Goal: Information Seeking & Learning: Learn about a topic

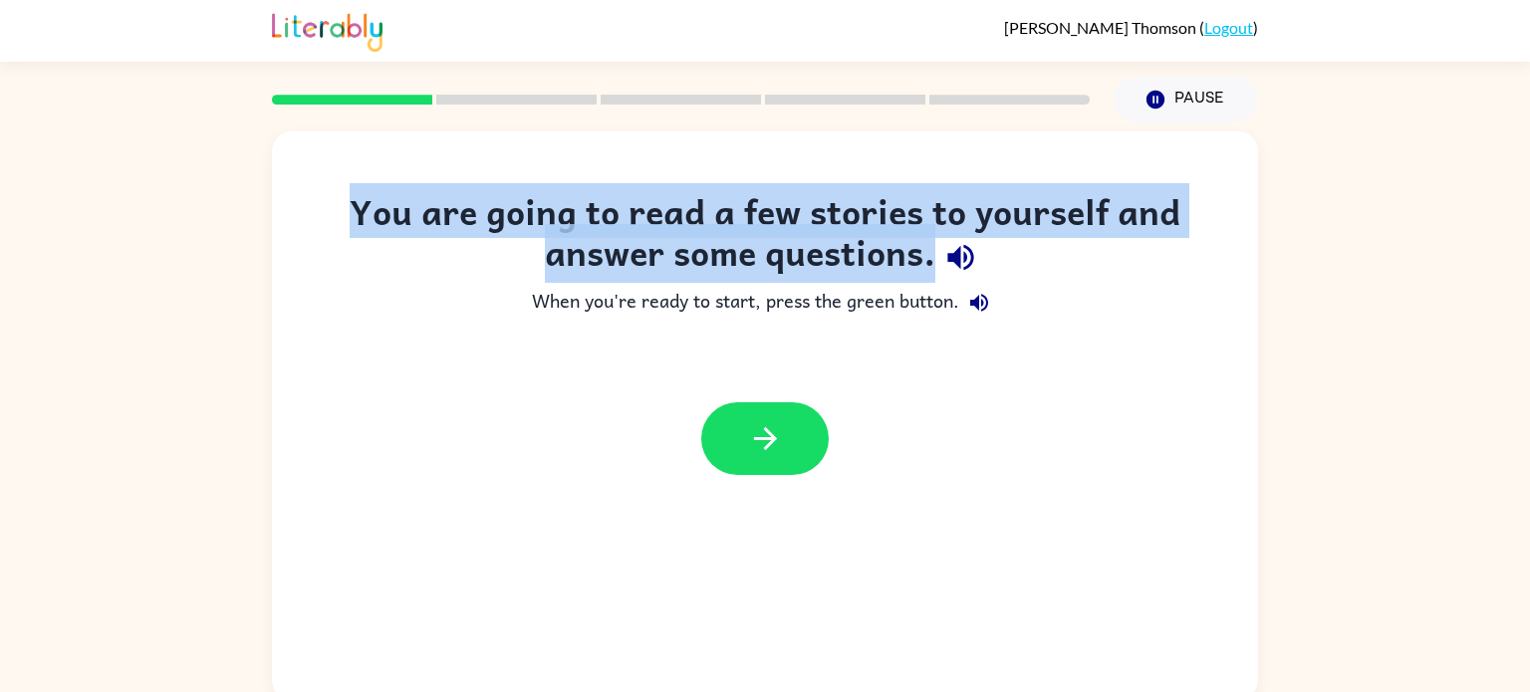
drag, startPoint x: 351, startPoint y: 205, endPoint x: 1033, endPoint y: 274, distance: 686.0
click at [1033, 274] on div "You are going to read a few stories to yourself and answer some questions." at bounding box center [765, 237] width 907 height 92
click at [951, 266] on icon "button" at bounding box center [961, 257] width 35 height 35
click at [720, 423] on button "button" at bounding box center [765, 439] width 128 height 73
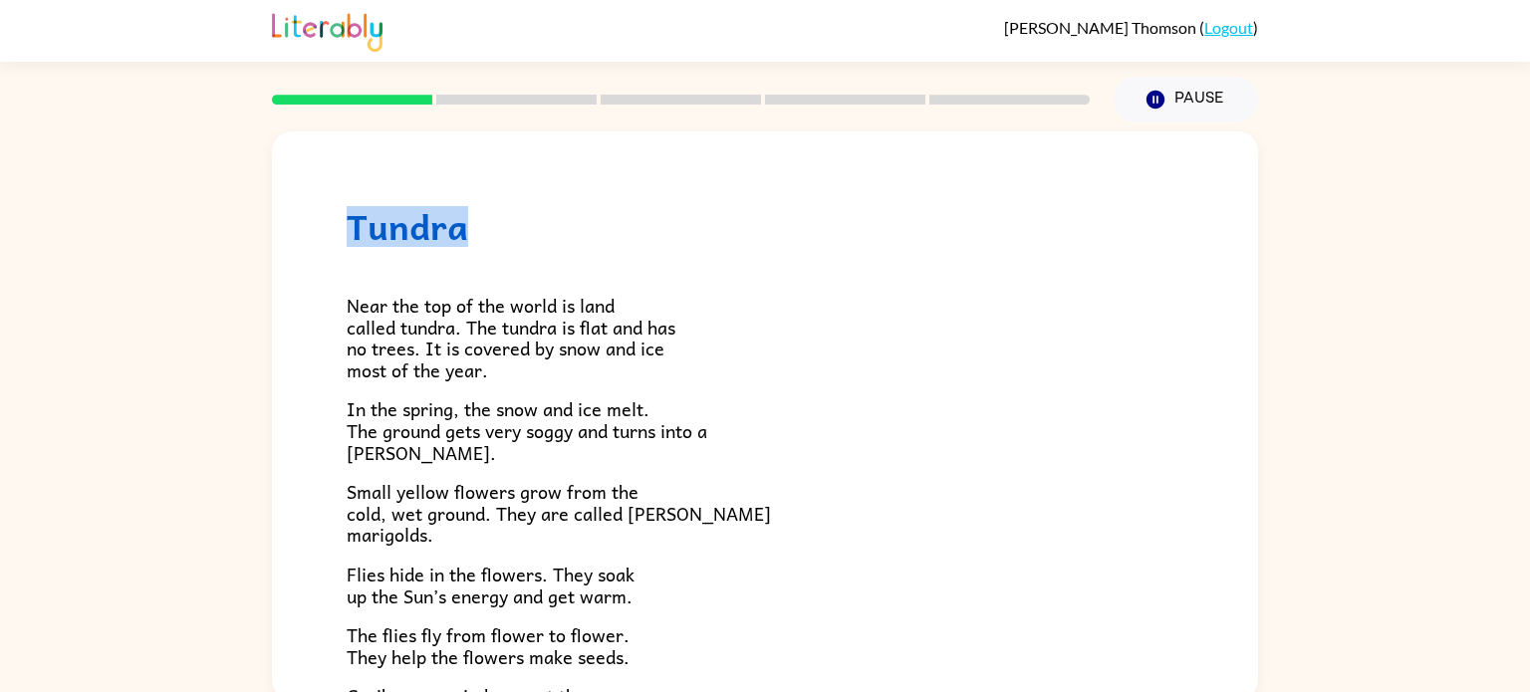
drag, startPoint x: 352, startPoint y: 235, endPoint x: 569, endPoint y: 163, distance: 228.7
click at [569, 163] on div "Tundra Near the top of the world is land called tundra. The tundra is flat and …" at bounding box center [765, 570] width 986 height 876
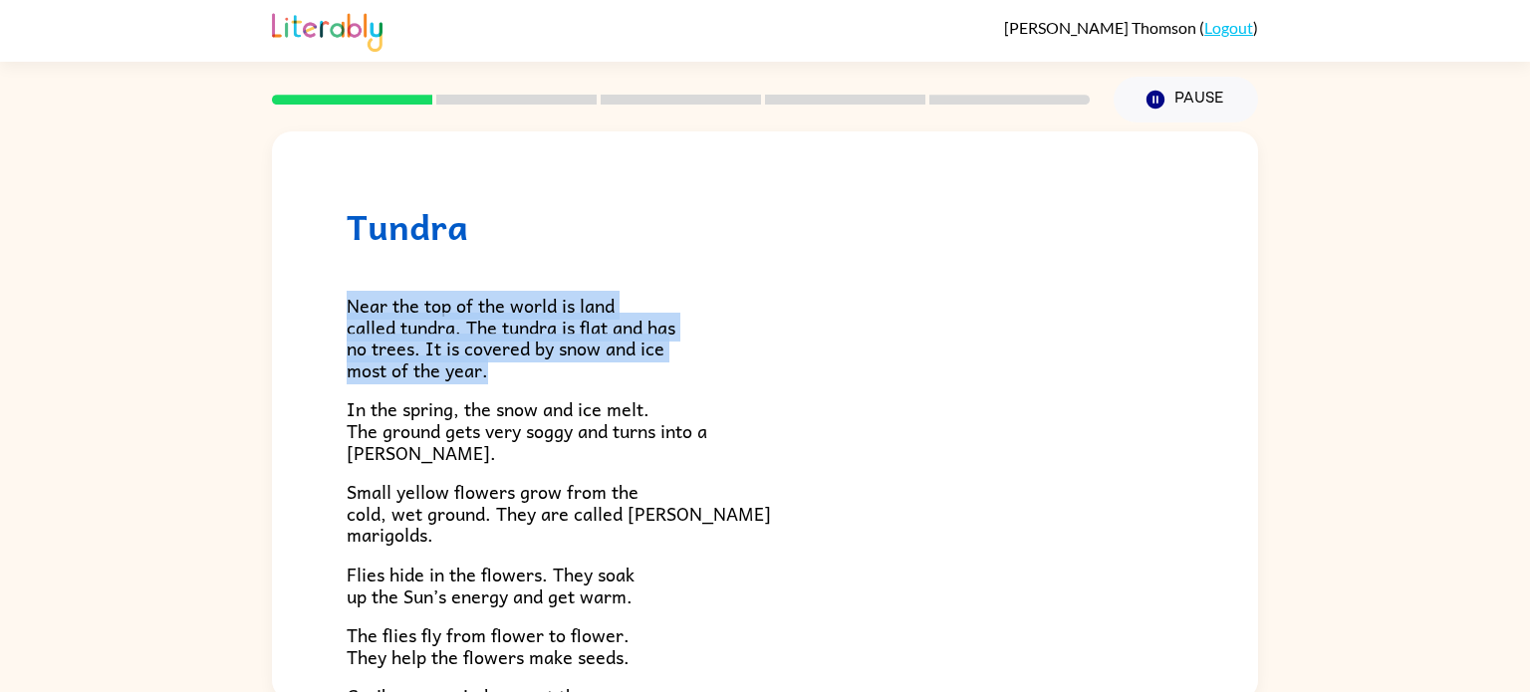
drag, startPoint x: 340, startPoint y: 305, endPoint x: 511, endPoint y: 377, distance: 185.8
click at [511, 377] on div "Tundra Near the top of the world is land called tundra. The tundra is flat and …" at bounding box center [765, 570] width 986 height 876
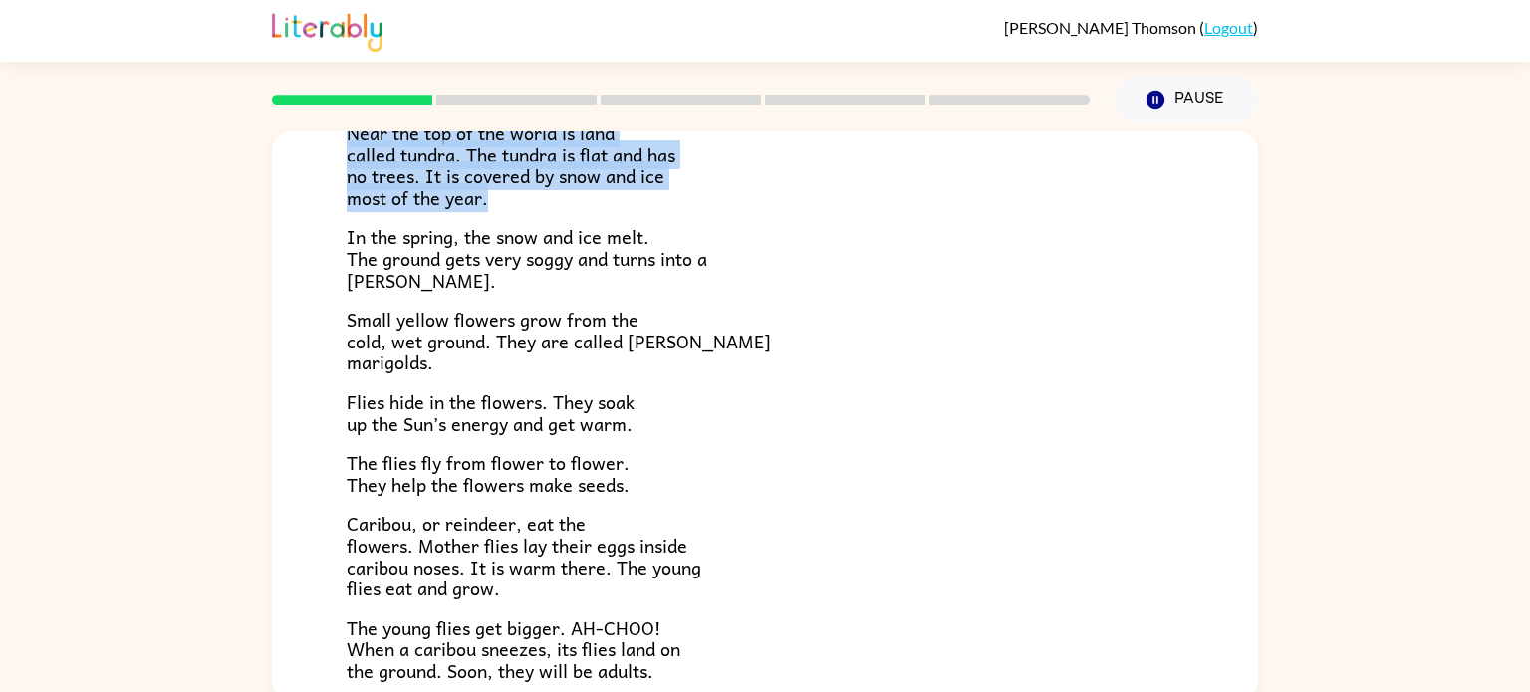
scroll to position [167, 0]
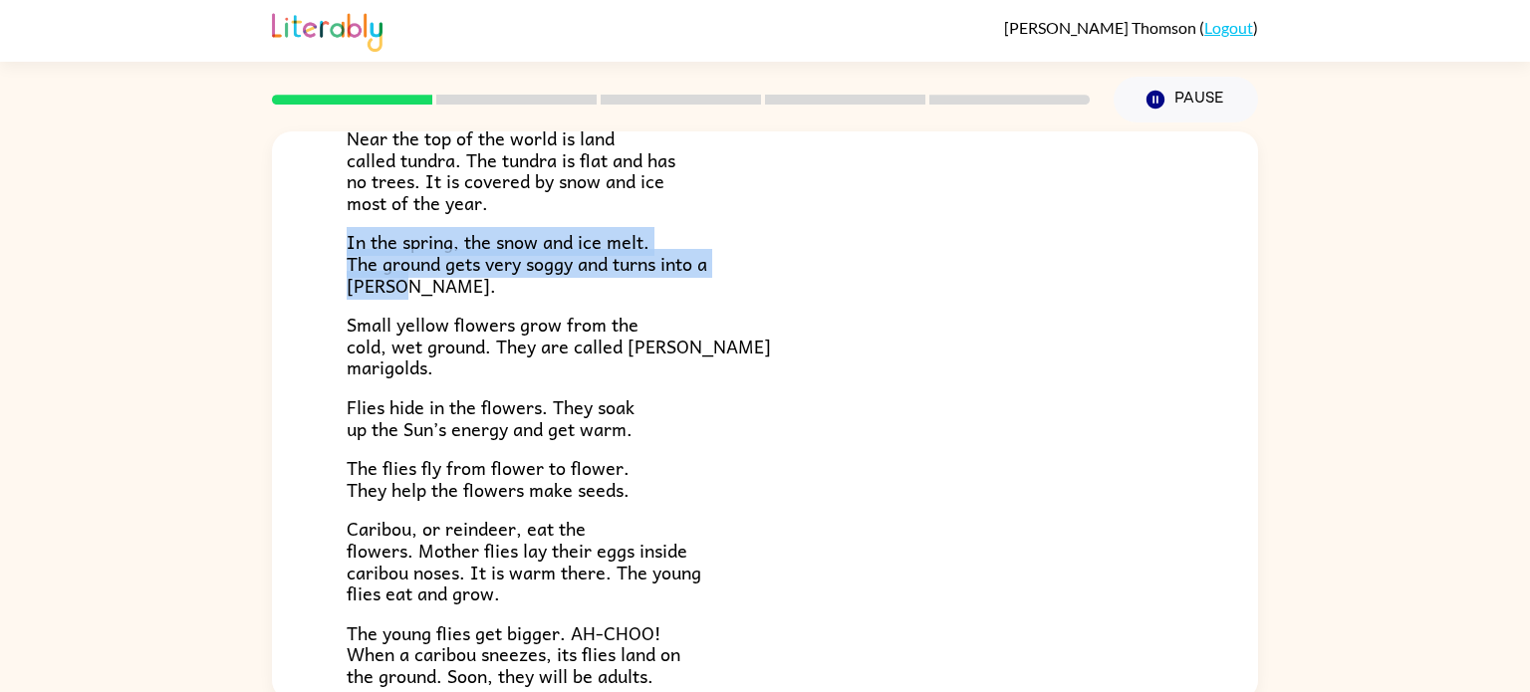
drag, startPoint x: 350, startPoint y: 240, endPoint x: 621, endPoint y: 286, distance: 274.9
click at [621, 286] on p "In the spring, the snow and ice melt. The ground gets very soggy and turns into…" at bounding box center [765, 263] width 837 height 65
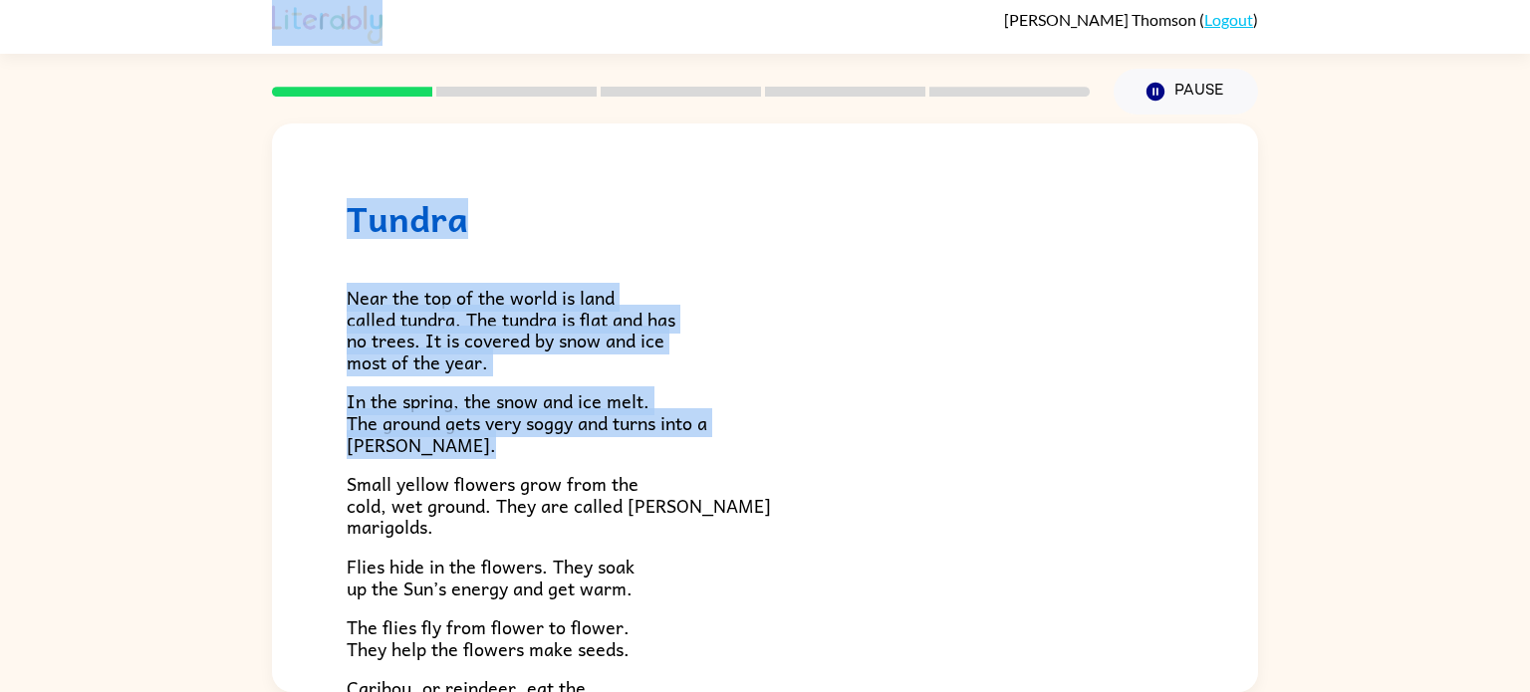
scroll to position [0, 0]
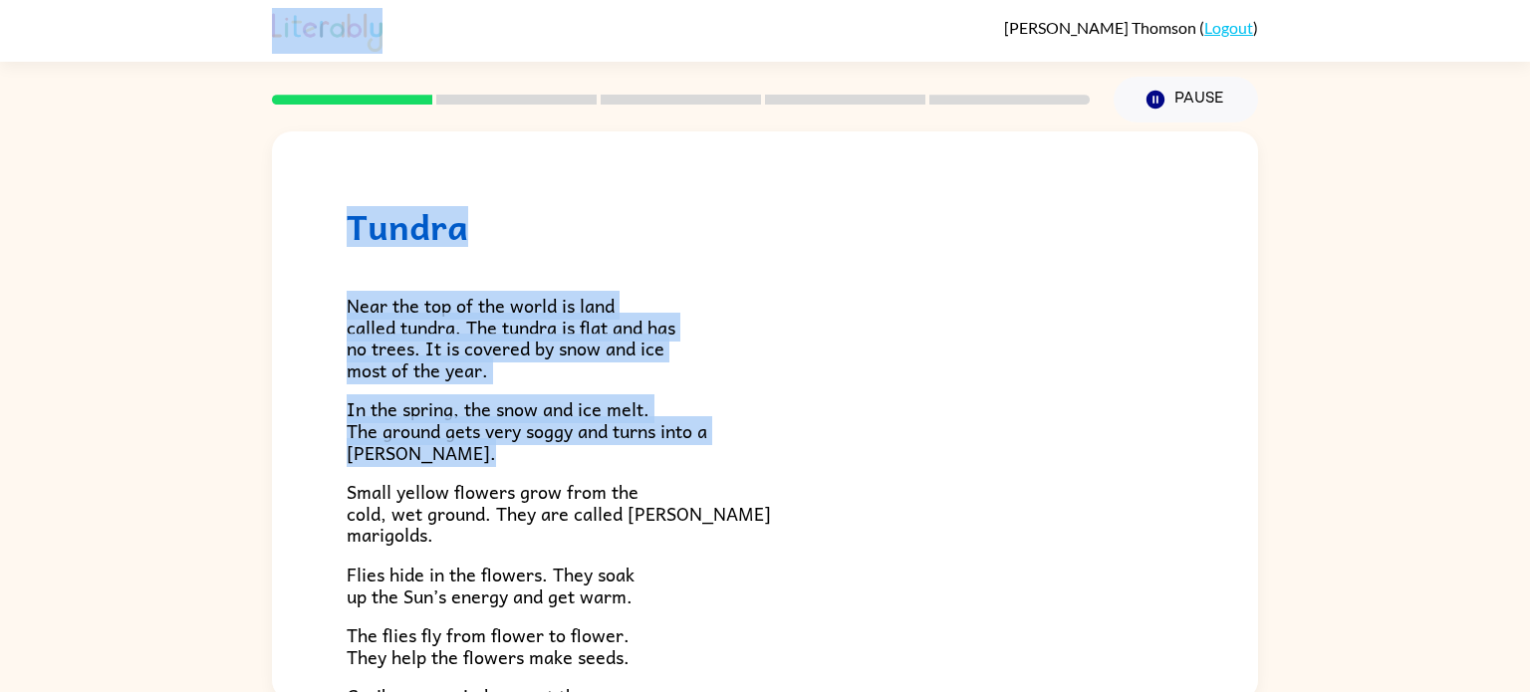
drag, startPoint x: 346, startPoint y: 326, endPoint x: 125, endPoint y: -98, distance: 477.8
click at [125, 0] on html "[PERSON_NAME] ( Logout ) Pause Pause Tundra Near the top of the world is land c…" at bounding box center [765, 350] width 1530 height 700
click at [767, 279] on div "Near the top of the world is land called tundra. The tundra is flat and has no …" at bounding box center [765, 581] width 837 height 669
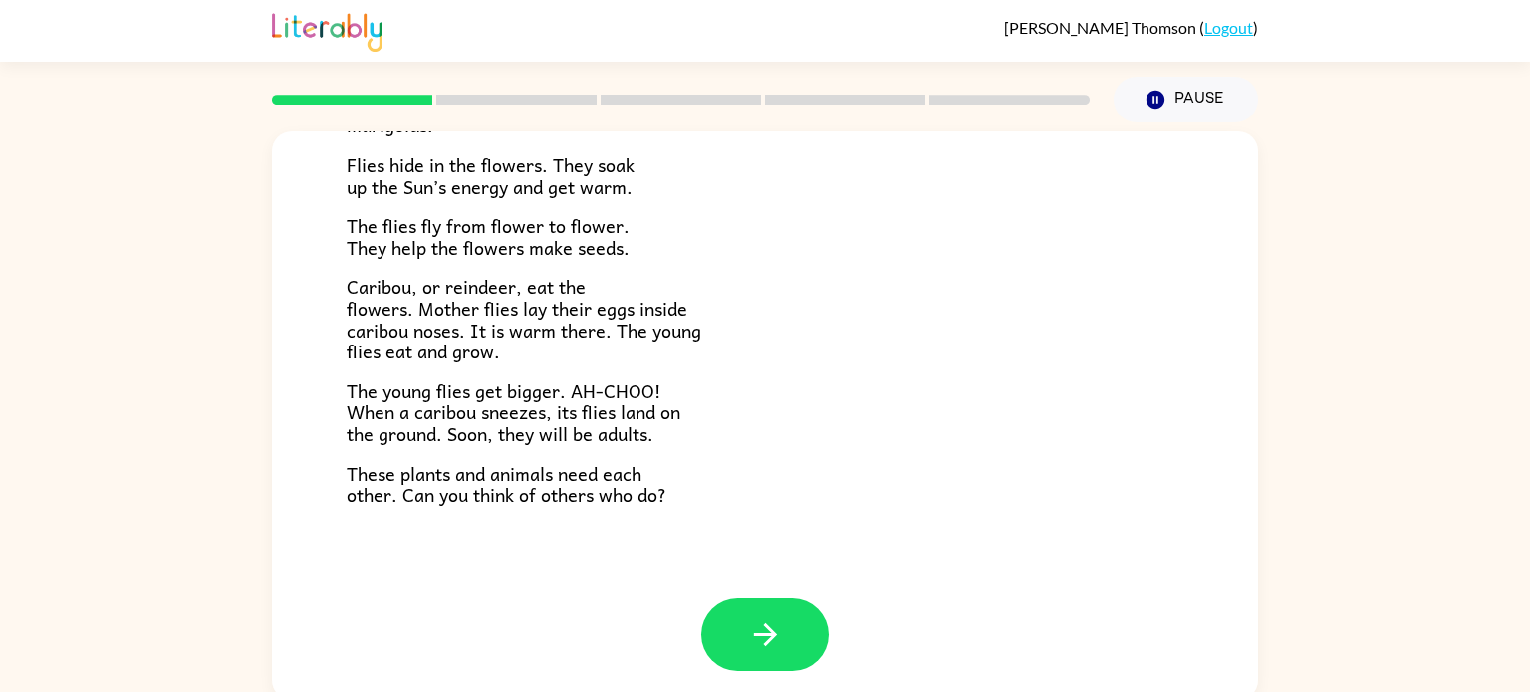
scroll to position [8, 0]
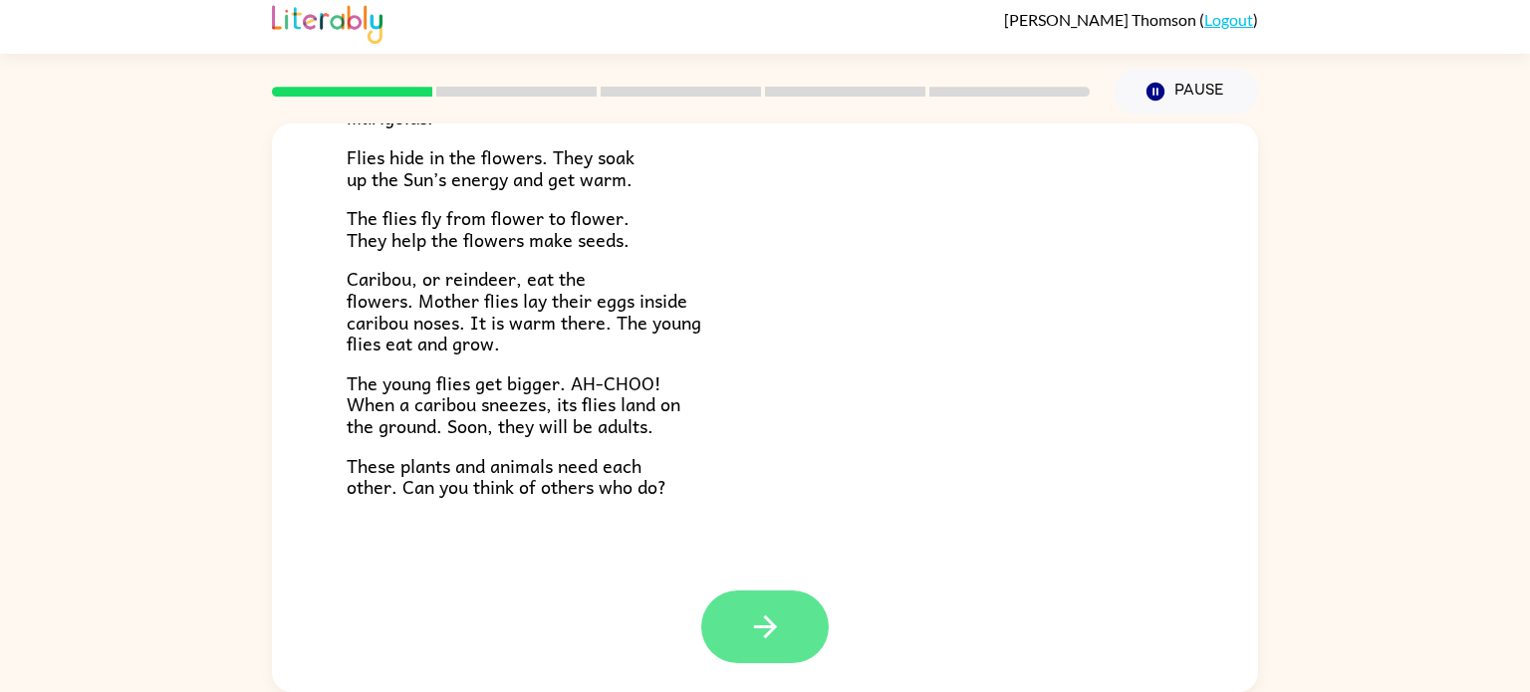
click at [786, 613] on button "button" at bounding box center [765, 627] width 128 height 73
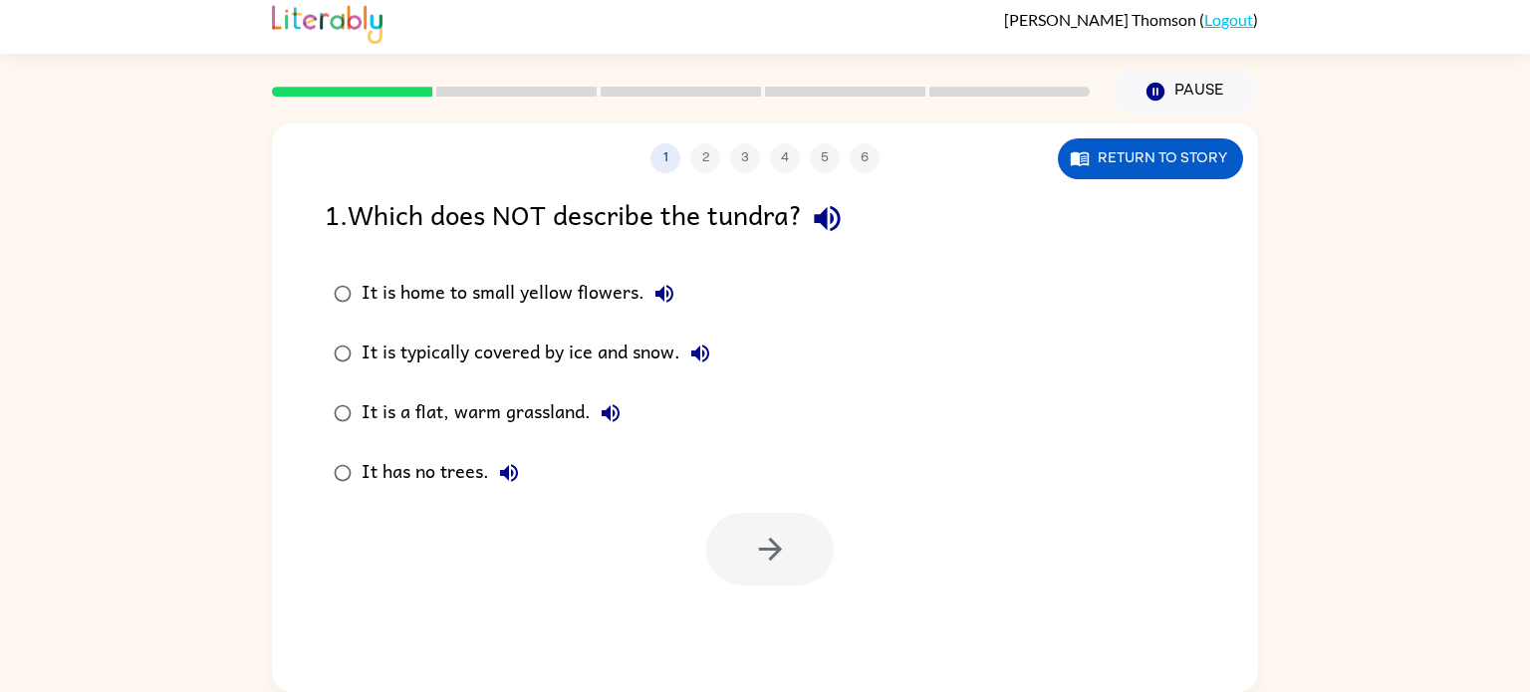
scroll to position [0, 0]
click at [765, 549] on icon "button" at bounding box center [769, 549] width 23 height 23
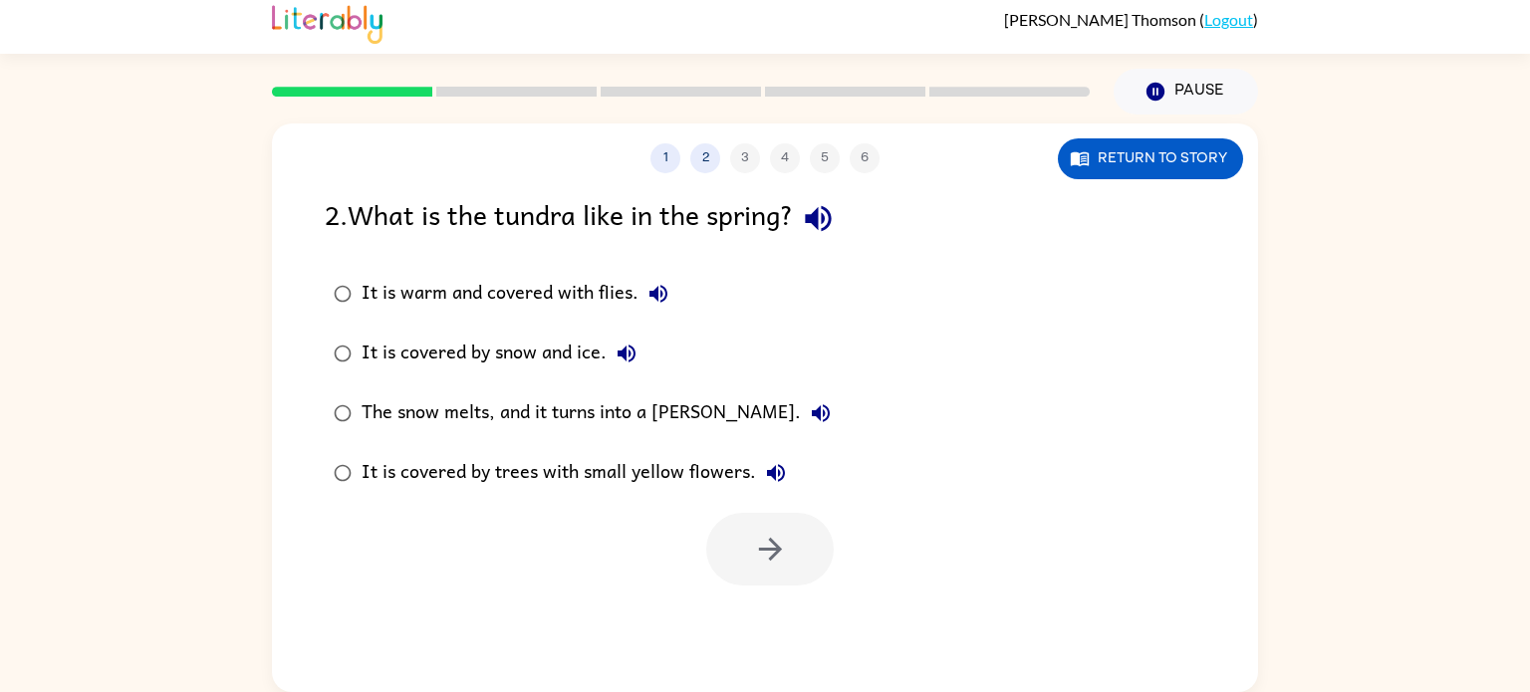
click at [667, 409] on div "The snow melts, and it turns into a [PERSON_NAME]." at bounding box center [601, 414] width 479 height 40
click at [782, 523] on button "button" at bounding box center [770, 549] width 128 height 73
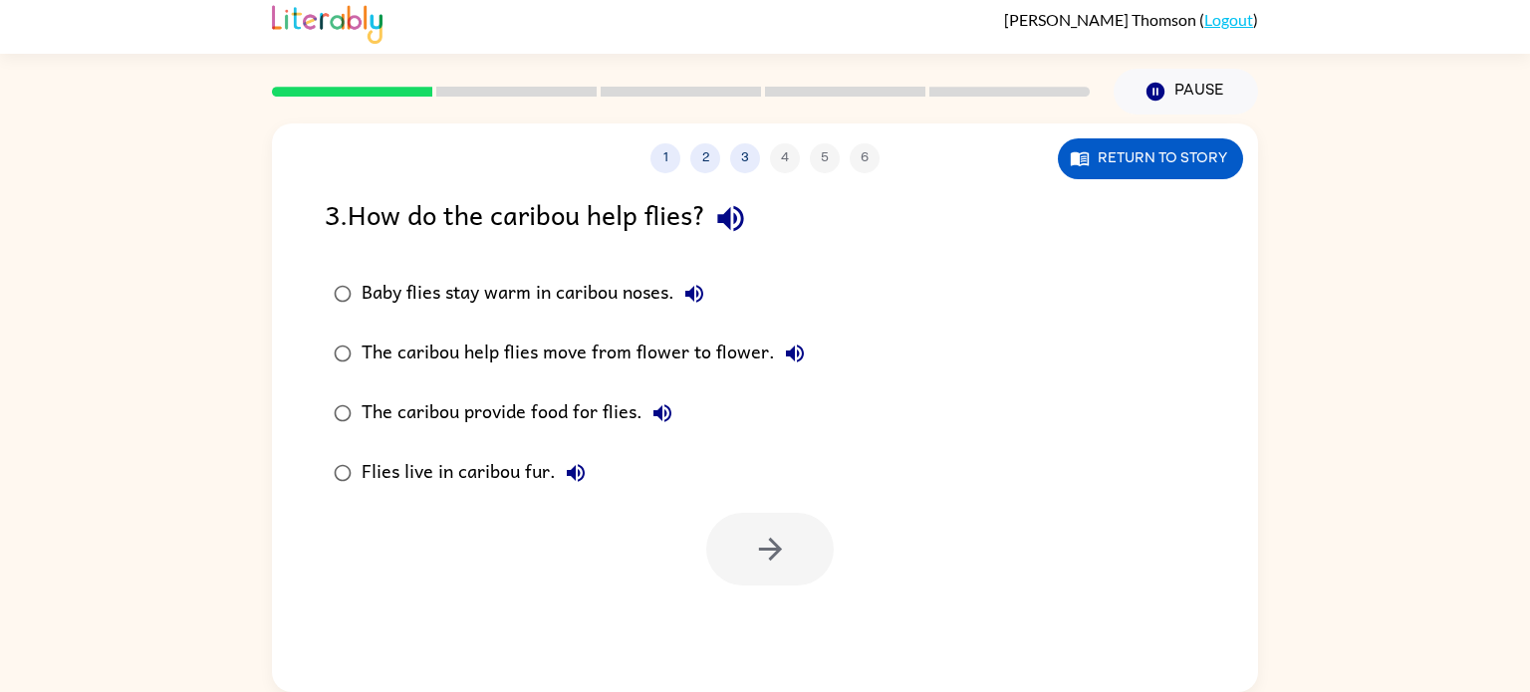
click at [821, 158] on div "1 2 3 4 5 6" at bounding box center [765, 158] width 986 height 30
click at [700, 149] on button "2" at bounding box center [705, 158] width 30 height 30
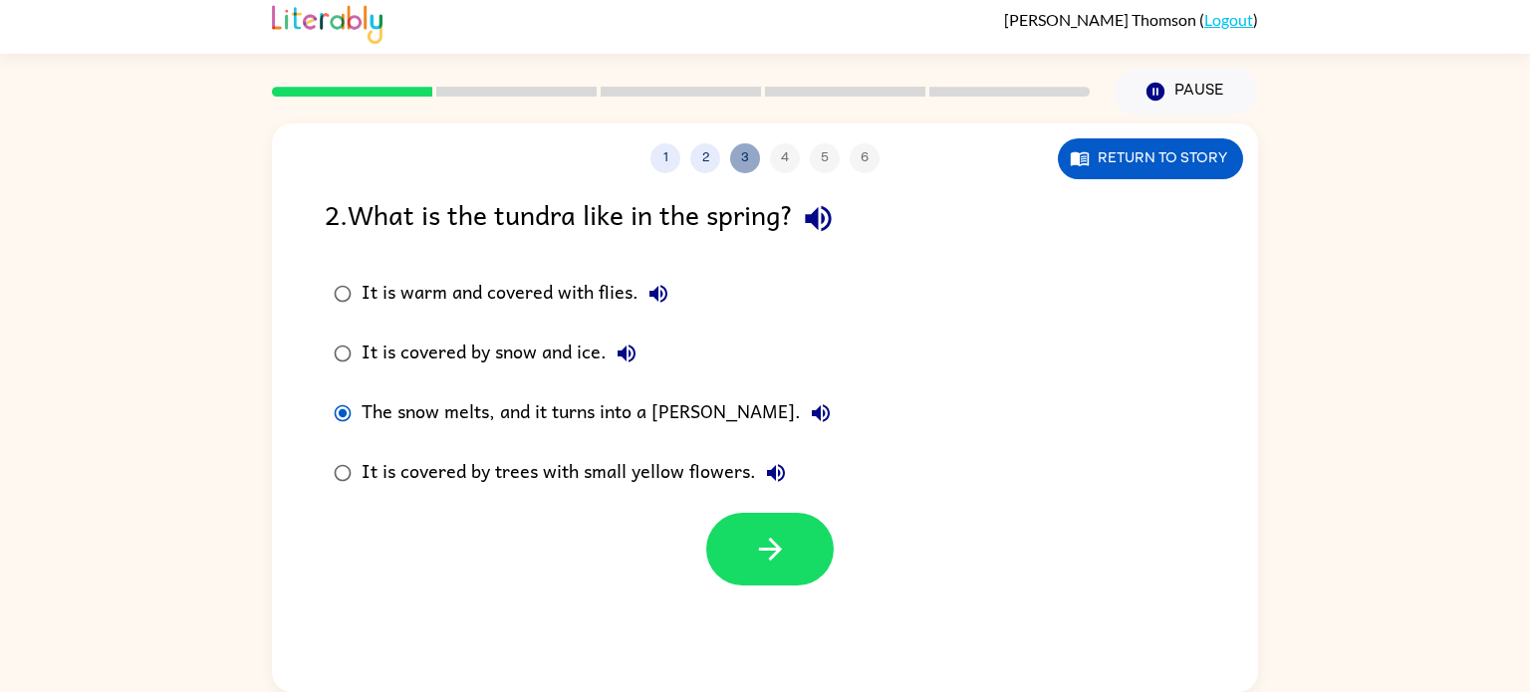
click at [745, 163] on button "3" at bounding box center [745, 158] width 30 height 30
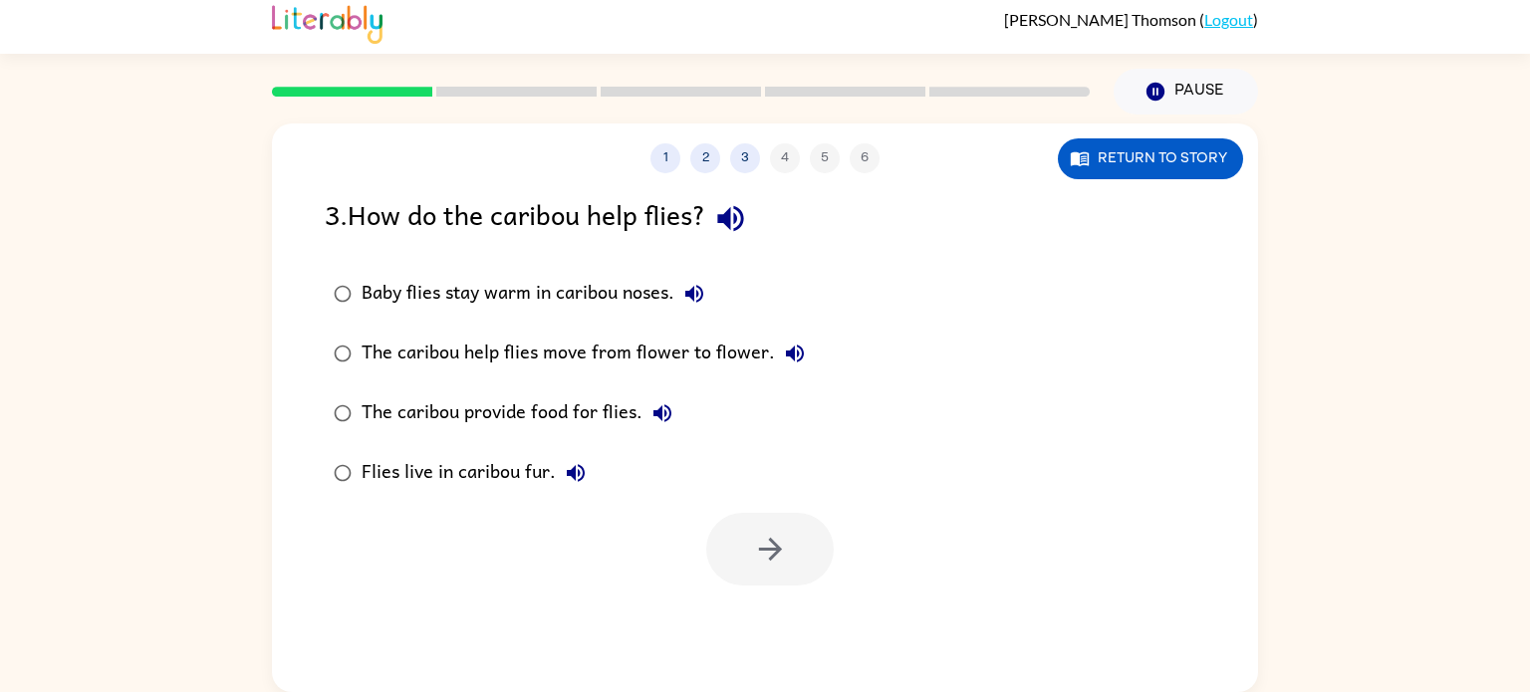
click at [516, 421] on div "The caribou provide food for flies." at bounding box center [522, 414] width 321 height 40
click at [764, 528] on button "button" at bounding box center [770, 549] width 128 height 73
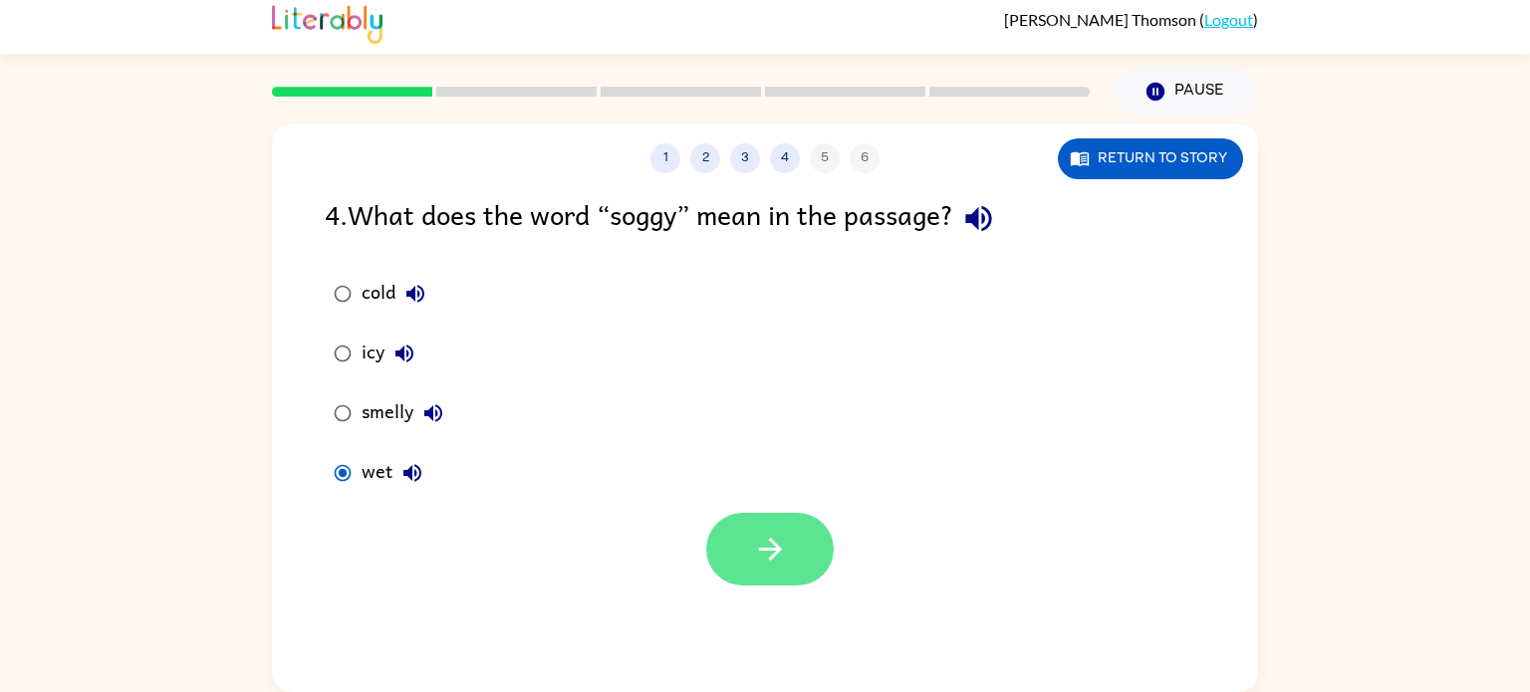
click at [798, 542] on button "button" at bounding box center [770, 549] width 128 height 73
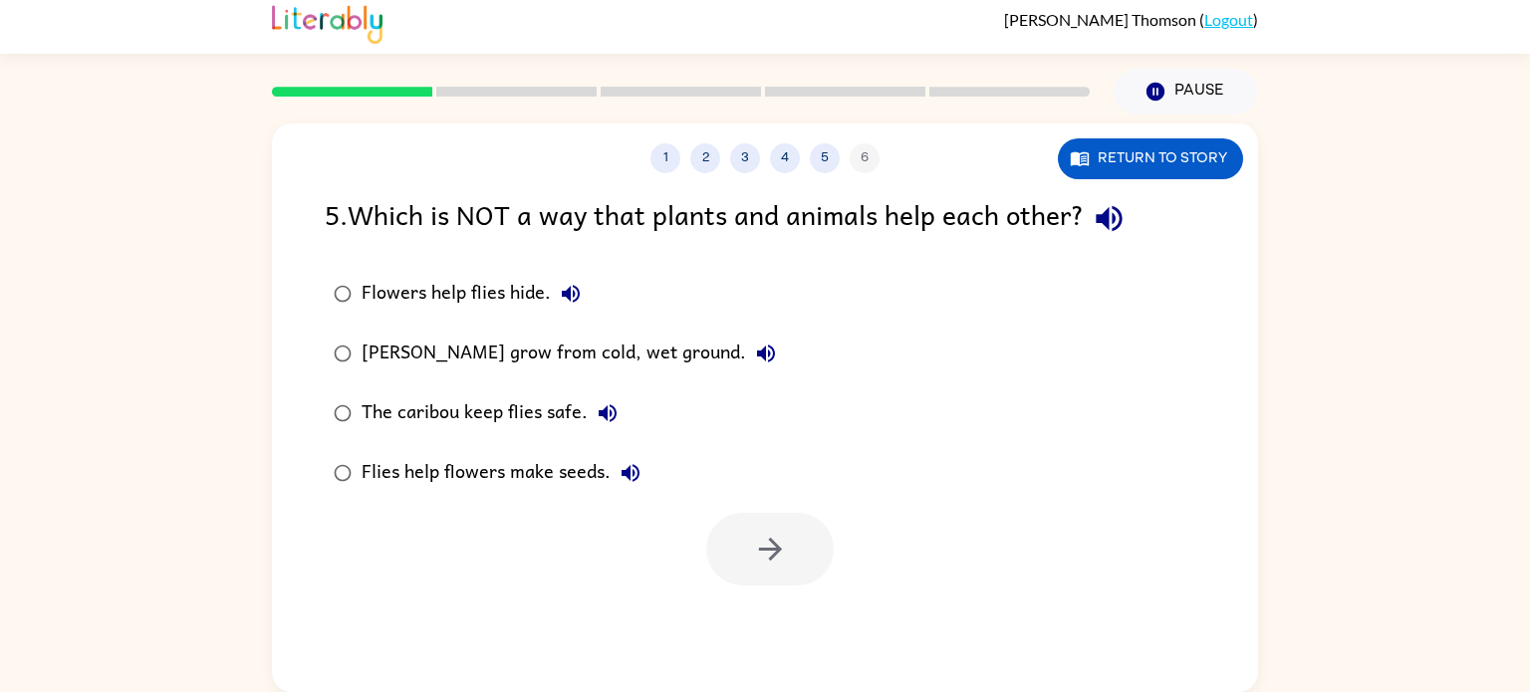
click at [391, 344] on div "[PERSON_NAME] grow from cold, wet ground." at bounding box center [574, 354] width 424 height 40
click at [383, 287] on div "Flowers help flies hide." at bounding box center [476, 294] width 229 height 40
click at [547, 347] on div "[PERSON_NAME] grow from cold, wet ground." at bounding box center [574, 354] width 424 height 40
click at [724, 519] on button "button" at bounding box center [770, 549] width 128 height 73
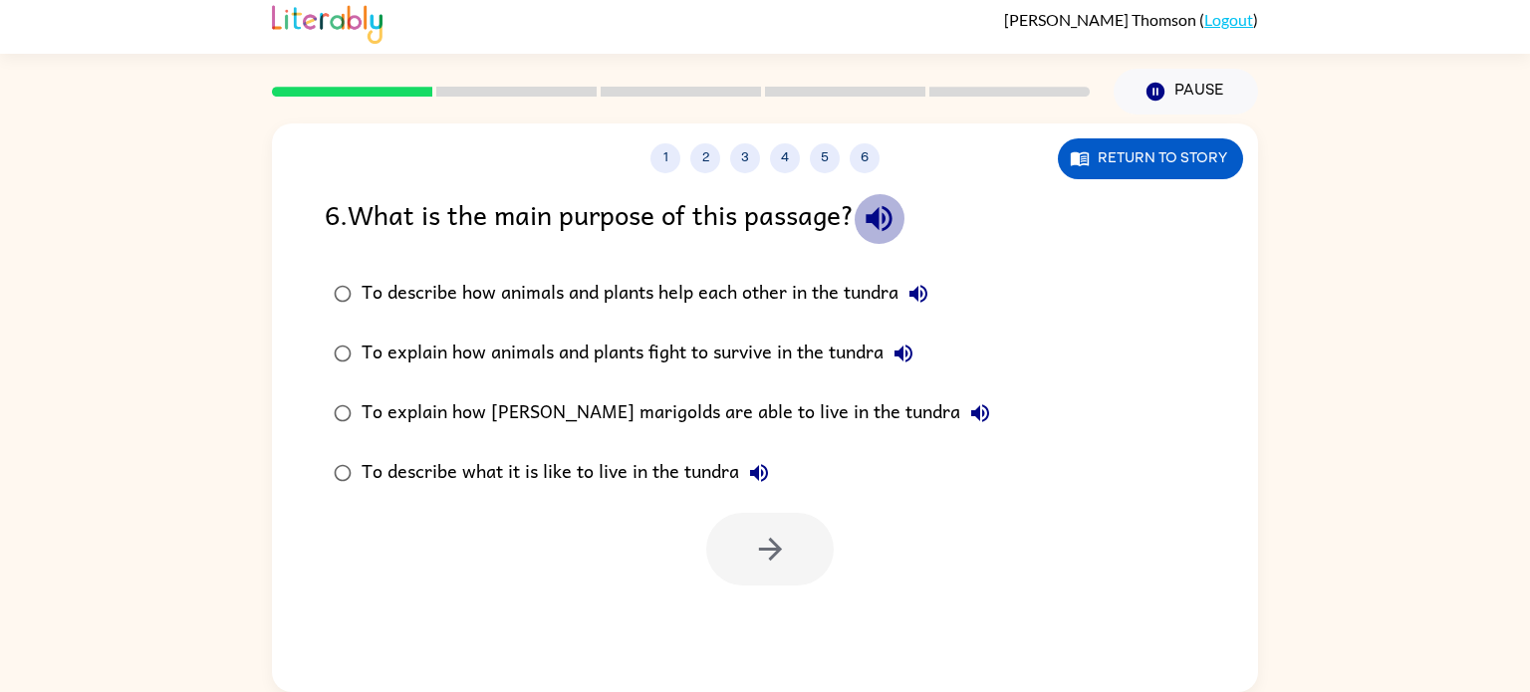
click at [892, 222] on icon "button" at bounding box center [879, 219] width 26 height 26
click at [920, 302] on icon "button" at bounding box center [919, 294] width 24 height 24
click at [916, 354] on icon "button" at bounding box center [904, 354] width 24 height 24
click at [971, 408] on icon "button" at bounding box center [980, 414] width 18 height 18
click at [760, 467] on icon "button" at bounding box center [759, 473] width 18 height 18
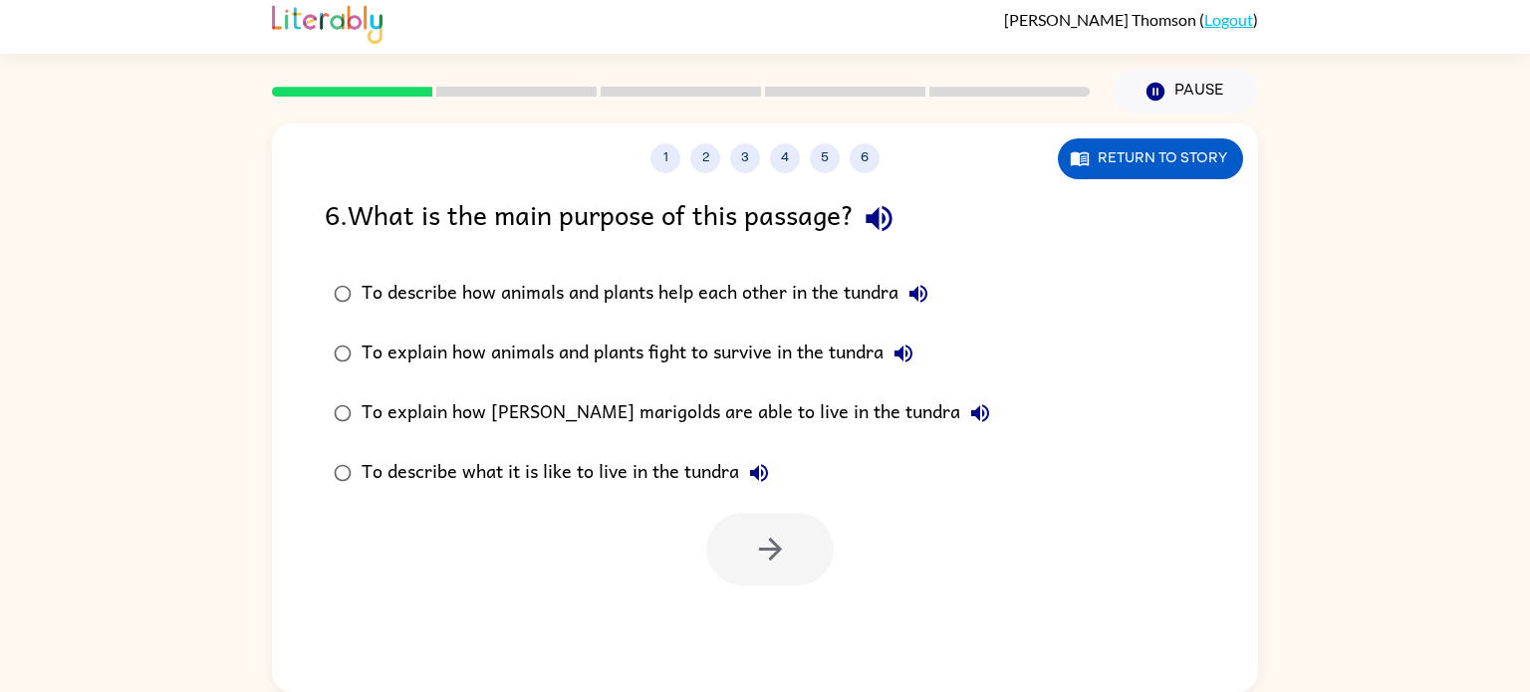
click at [678, 475] on div "To describe what it is like to live in the tundra" at bounding box center [570, 473] width 417 height 40
click at [722, 511] on div at bounding box center [765, 544] width 986 height 83
click at [771, 559] on icon "button" at bounding box center [770, 549] width 35 height 35
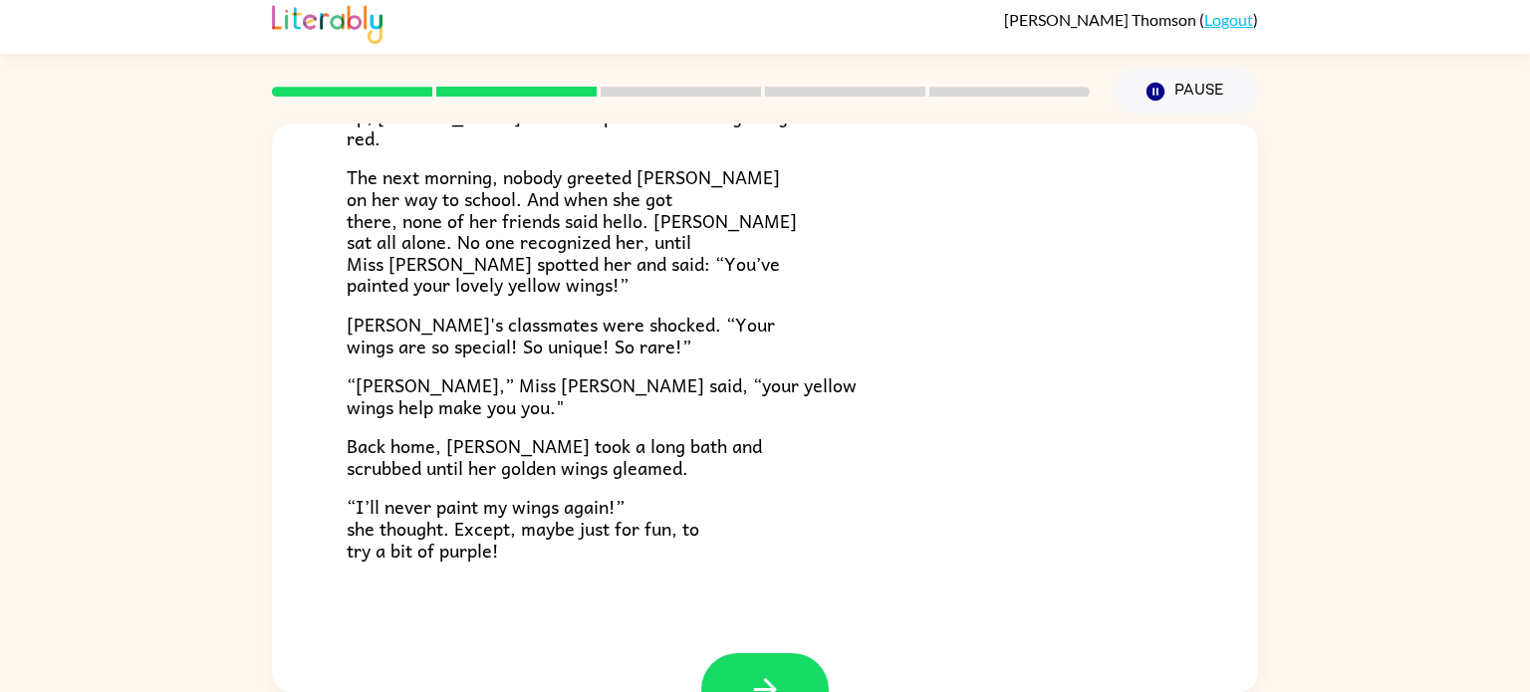
scroll to position [494, 0]
click at [444, 338] on span "[PERSON_NAME]'s classmates were shocked. “Your wings are so special! So unique!…" at bounding box center [561, 334] width 428 height 51
click at [541, 451] on span "Back home, [PERSON_NAME] took a long bath and scrubbed until her golden wings g…" at bounding box center [554, 455] width 415 height 51
click at [819, 665] on button "button" at bounding box center [765, 689] width 128 height 73
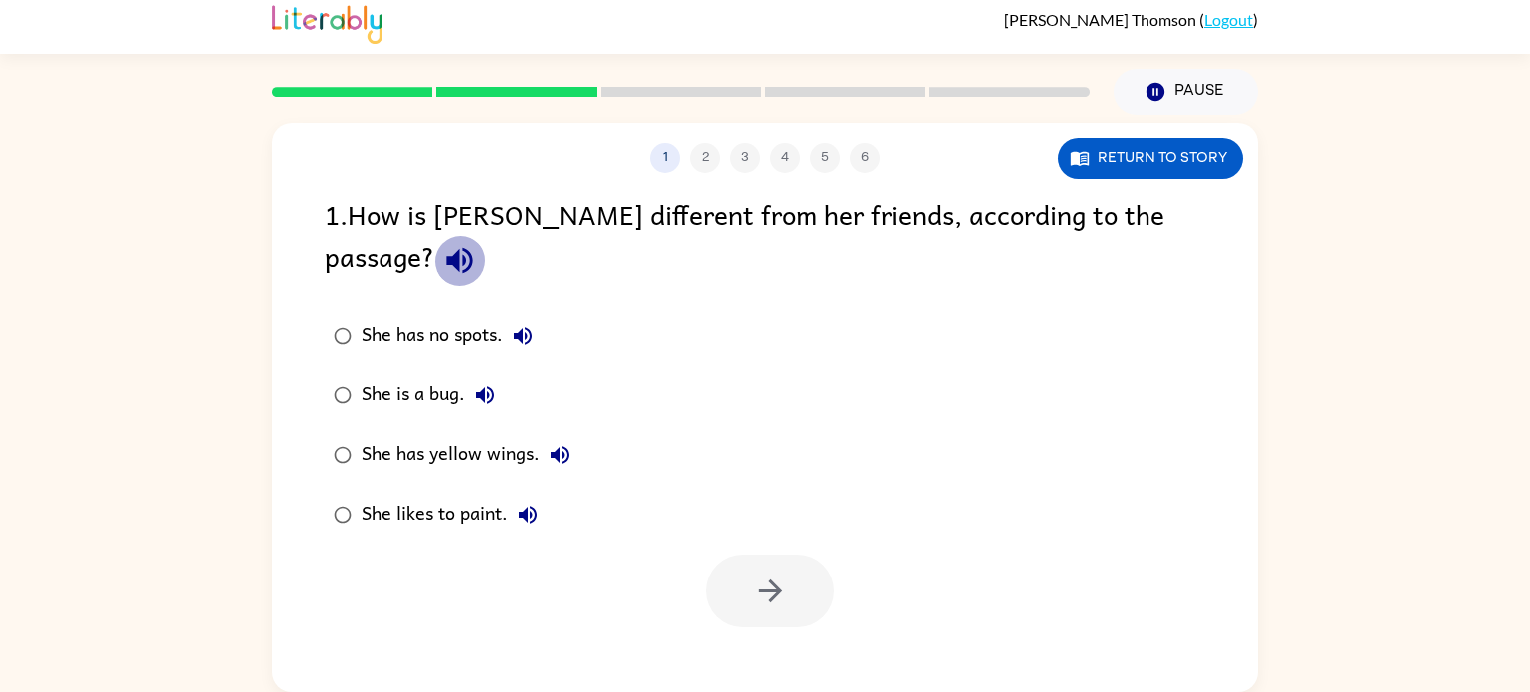
click at [472, 248] on icon "button" at bounding box center [459, 261] width 26 height 26
click at [434, 435] on div "She has yellow wings." at bounding box center [471, 455] width 218 height 40
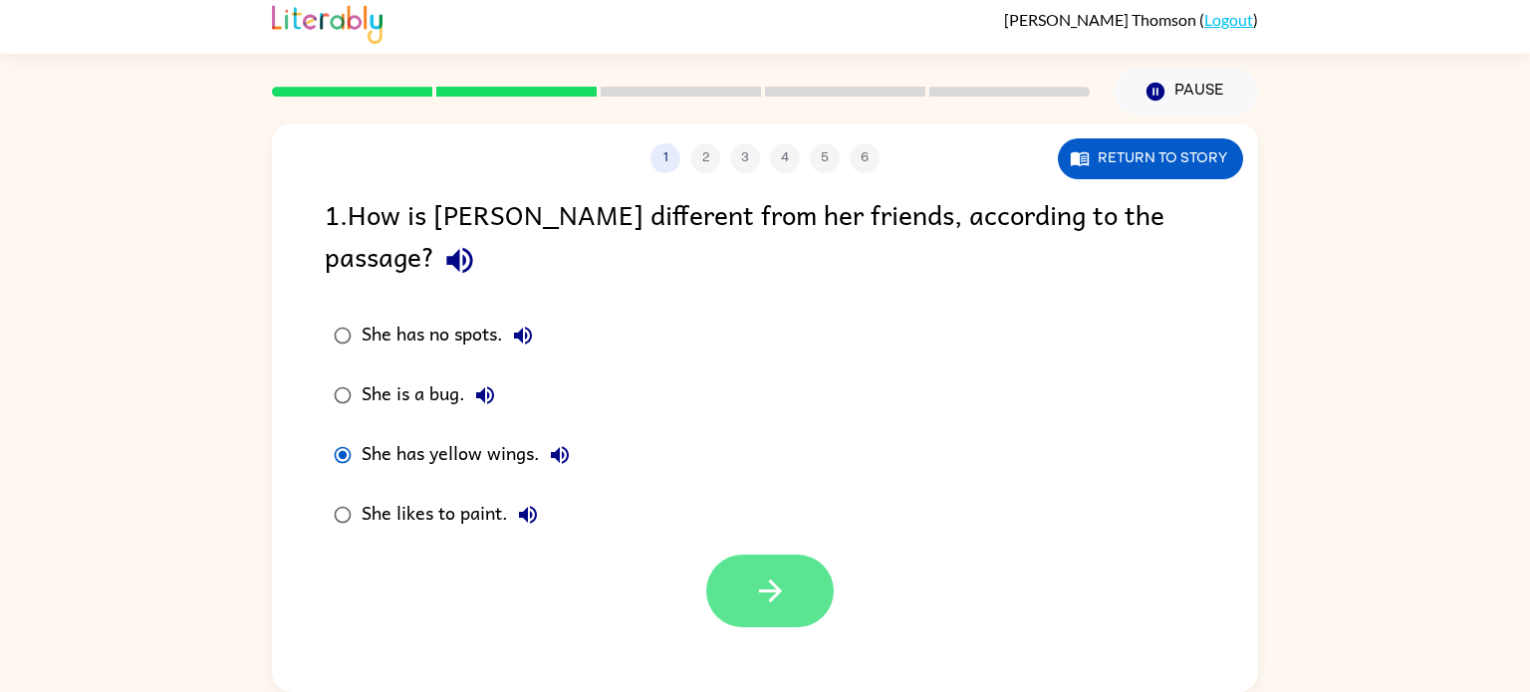
click at [739, 555] on button "button" at bounding box center [770, 591] width 128 height 73
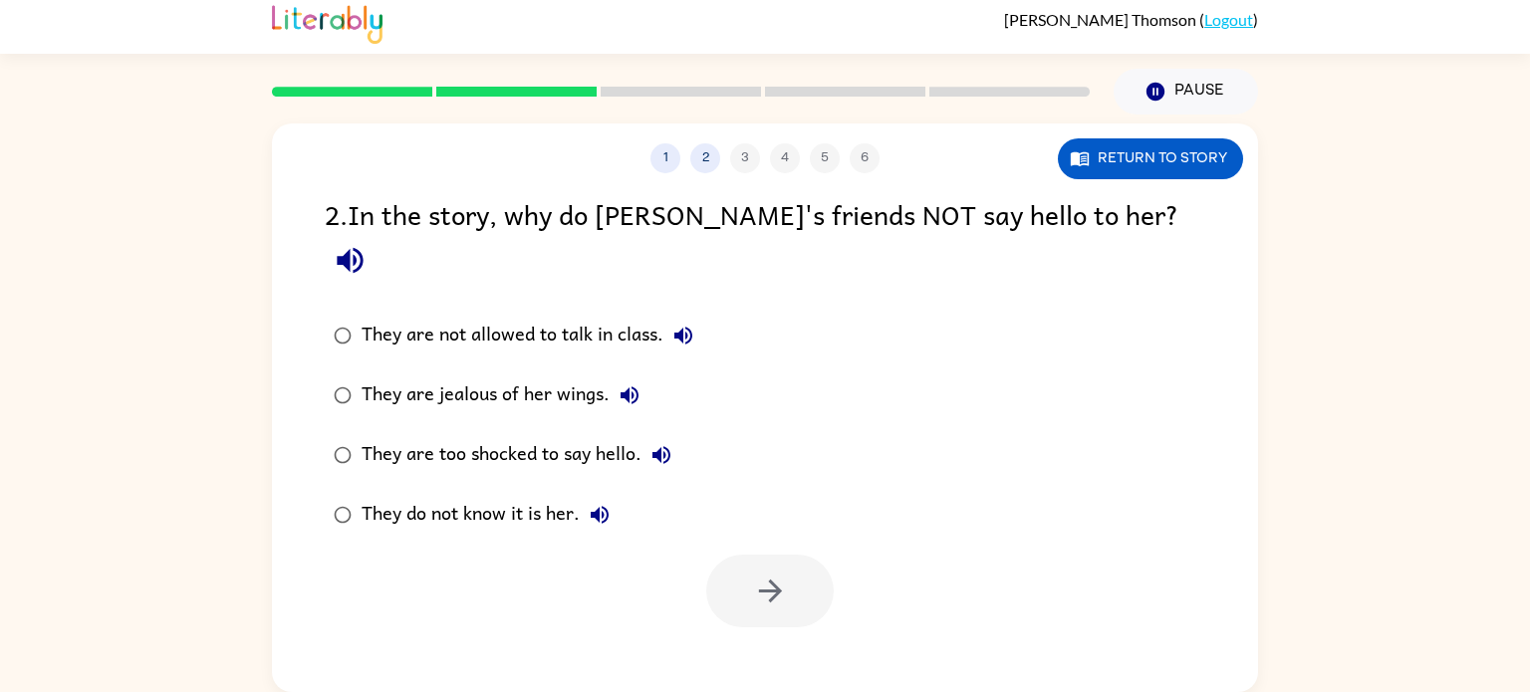
click at [368, 243] on icon "button" at bounding box center [350, 260] width 35 height 35
click at [690, 324] on icon "button" at bounding box center [684, 336] width 24 height 24
click at [628, 387] on icon "button" at bounding box center [630, 396] width 18 height 18
click at [666, 446] on icon "button" at bounding box center [662, 455] width 18 height 18
click at [601, 495] on button "They do not know it is her." at bounding box center [600, 515] width 40 height 40
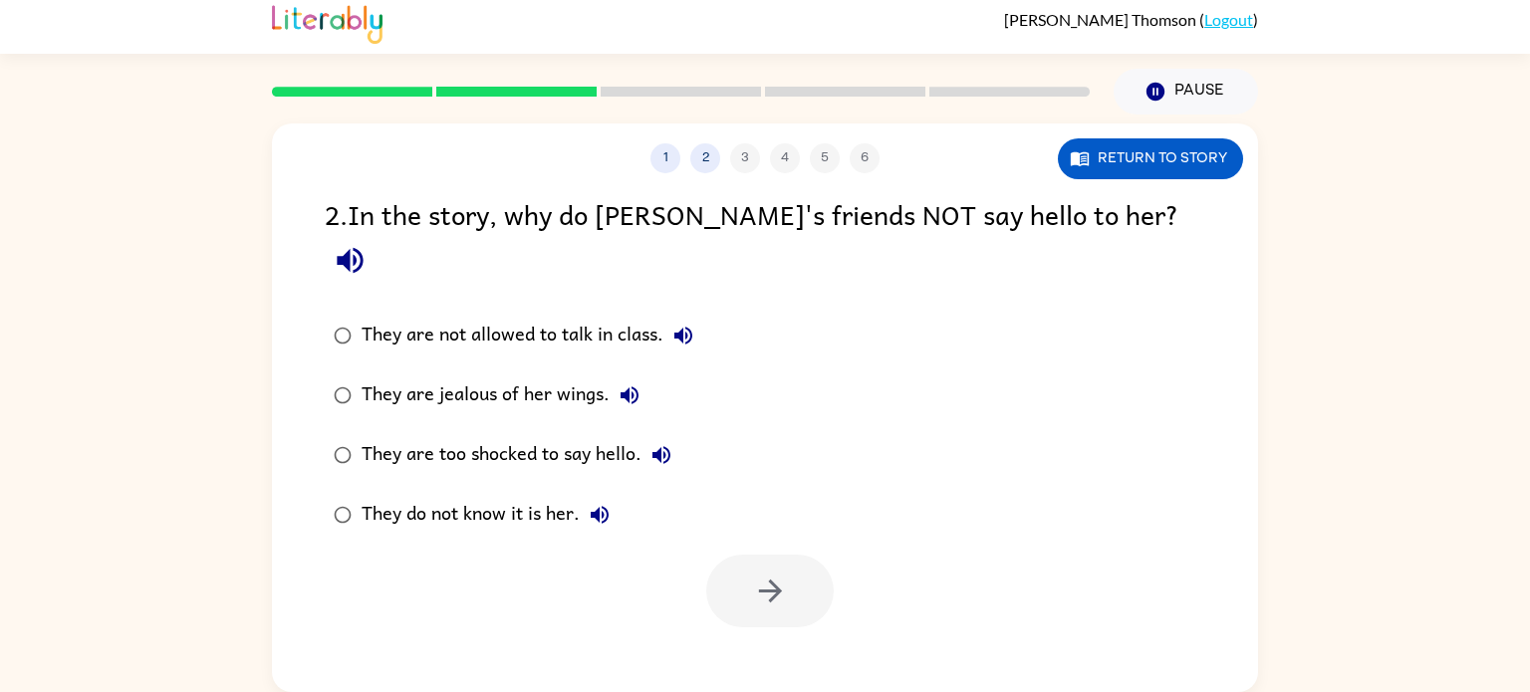
click at [561, 495] on div "They do not know it is her." at bounding box center [491, 515] width 258 height 40
click at [819, 573] on button "button" at bounding box center [770, 591] width 128 height 73
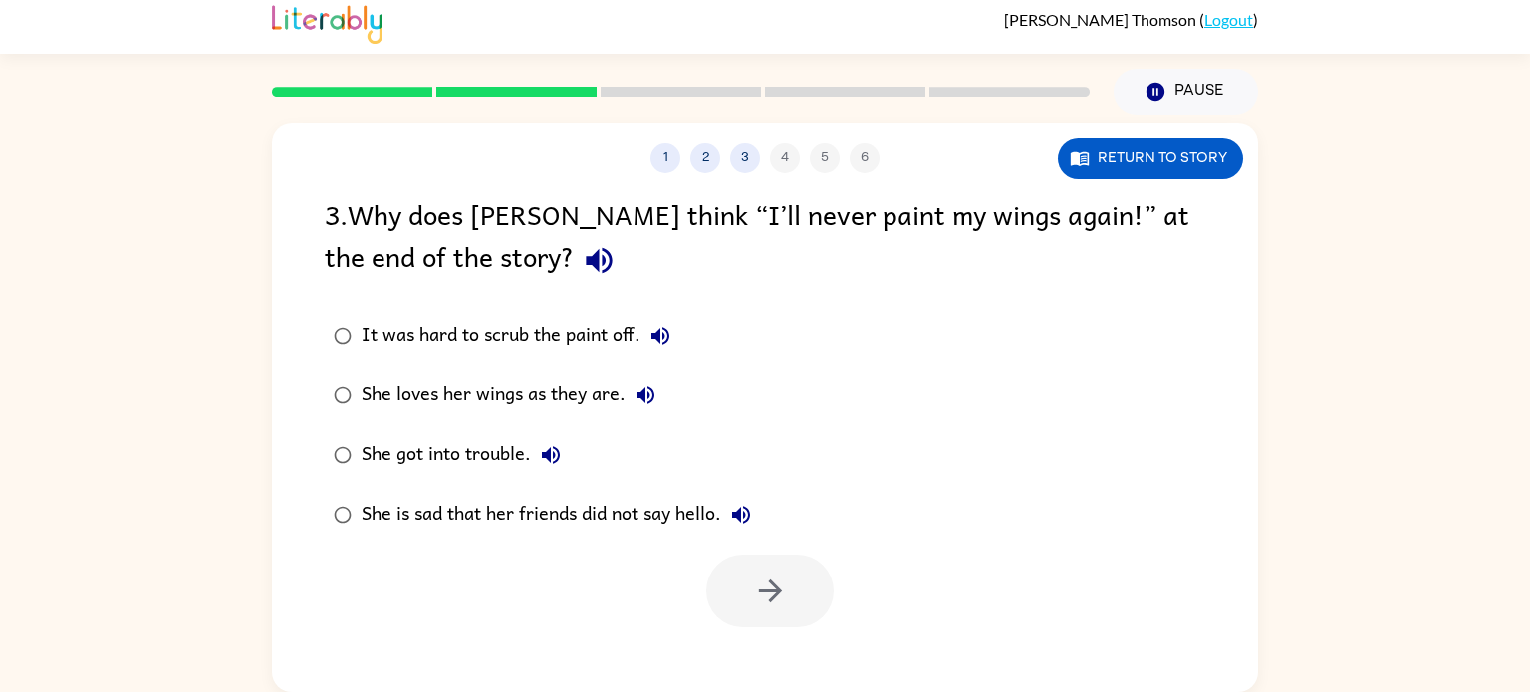
click at [582, 276] on icon "button" at bounding box center [599, 260] width 35 height 35
click at [669, 338] on icon "button" at bounding box center [661, 336] width 24 height 24
click at [650, 394] on icon "button" at bounding box center [646, 396] width 24 height 24
click at [546, 473] on button "She got into trouble." at bounding box center [551, 455] width 40 height 40
click at [753, 513] on icon "button" at bounding box center [741, 515] width 24 height 24
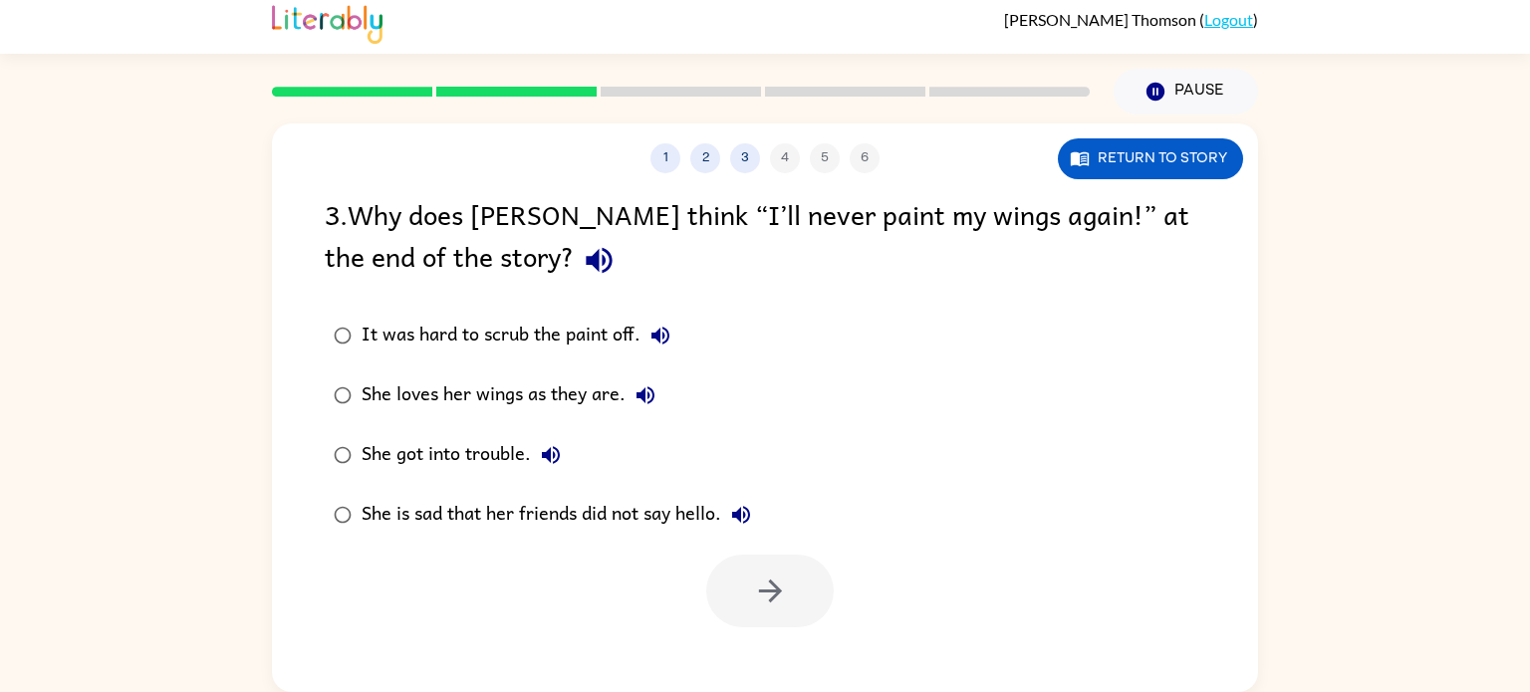
click at [602, 394] on div "She loves her wings as they are." at bounding box center [514, 396] width 304 height 40
click at [825, 610] on button "button" at bounding box center [770, 591] width 128 height 73
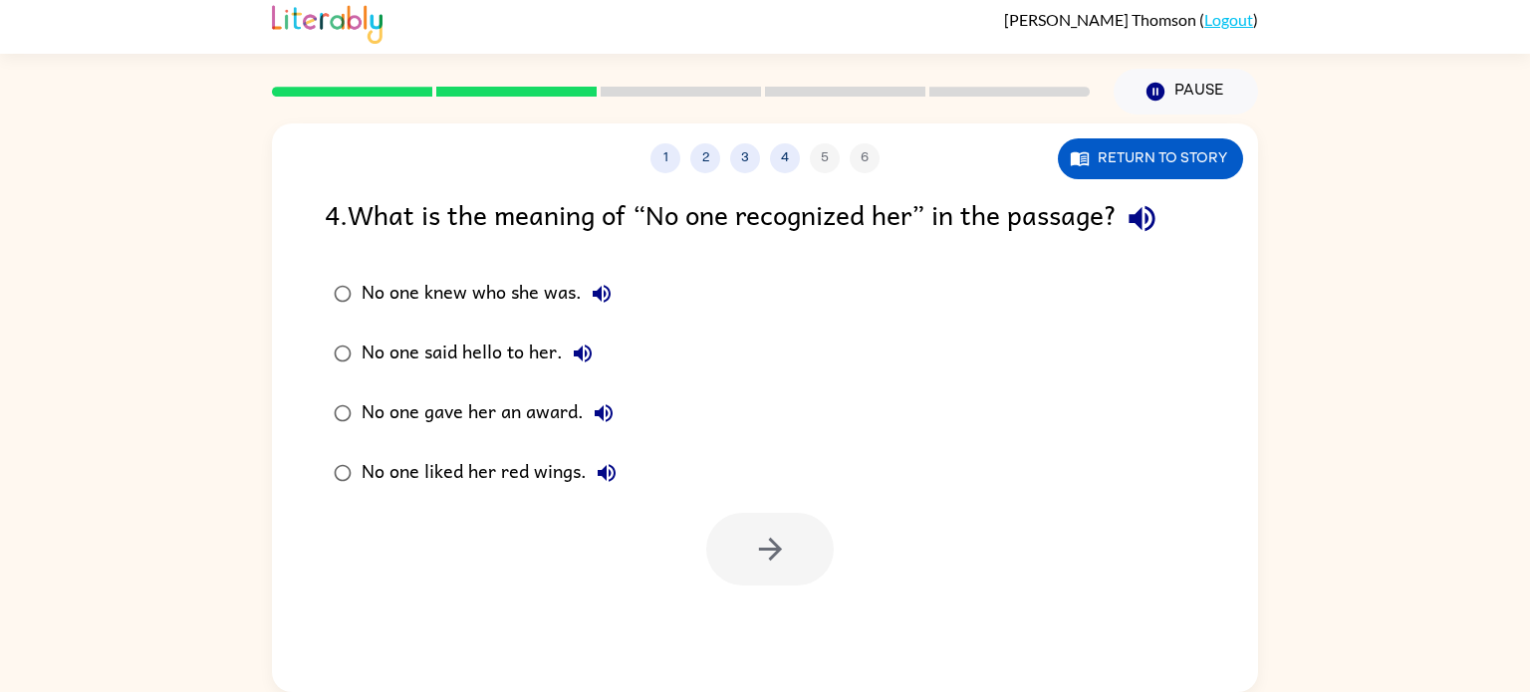
click at [1152, 239] on button "button" at bounding box center [1142, 218] width 51 height 51
click at [606, 295] on icon "button" at bounding box center [602, 294] width 24 height 24
click at [589, 352] on icon "button" at bounding box center [583, 354] width 24 height 24
click at [598, 416] on icon "button" at bounding box center [604, 414] width 24 height 24
click at [607, 418] on icon "button" at bounding box center [604, 414] width 24 height 24
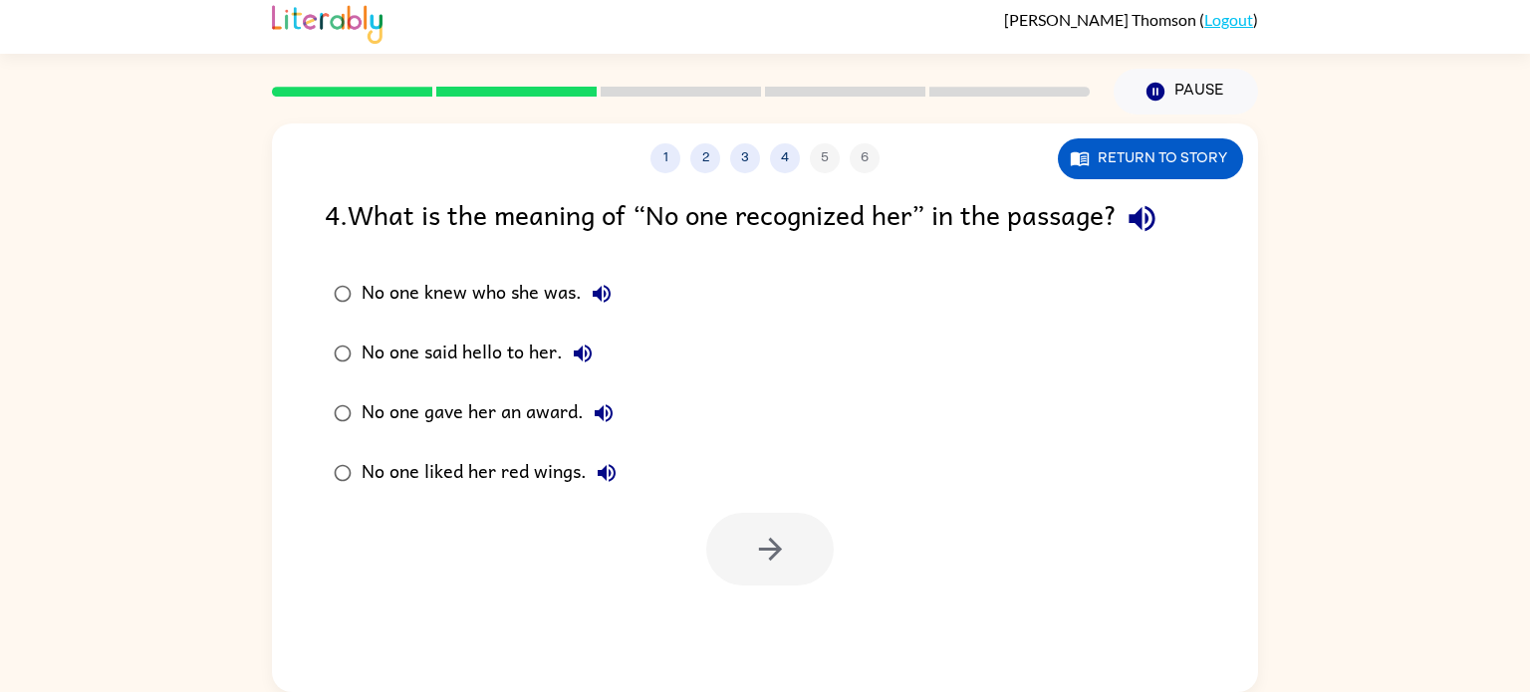
click at [607, 418] on icon "button" at bounding box center [604, 414] width 24 height 24
click at [606, 474] on icon "button" at bounding box center [607, 473] width 24 height 24
click at [526, 352] on div "No one said hello to her." at bounding box center [482, 354] width 241 height 40
click at [790, 564] on button "button" at bounding box center [770, 549] width 128 height 73
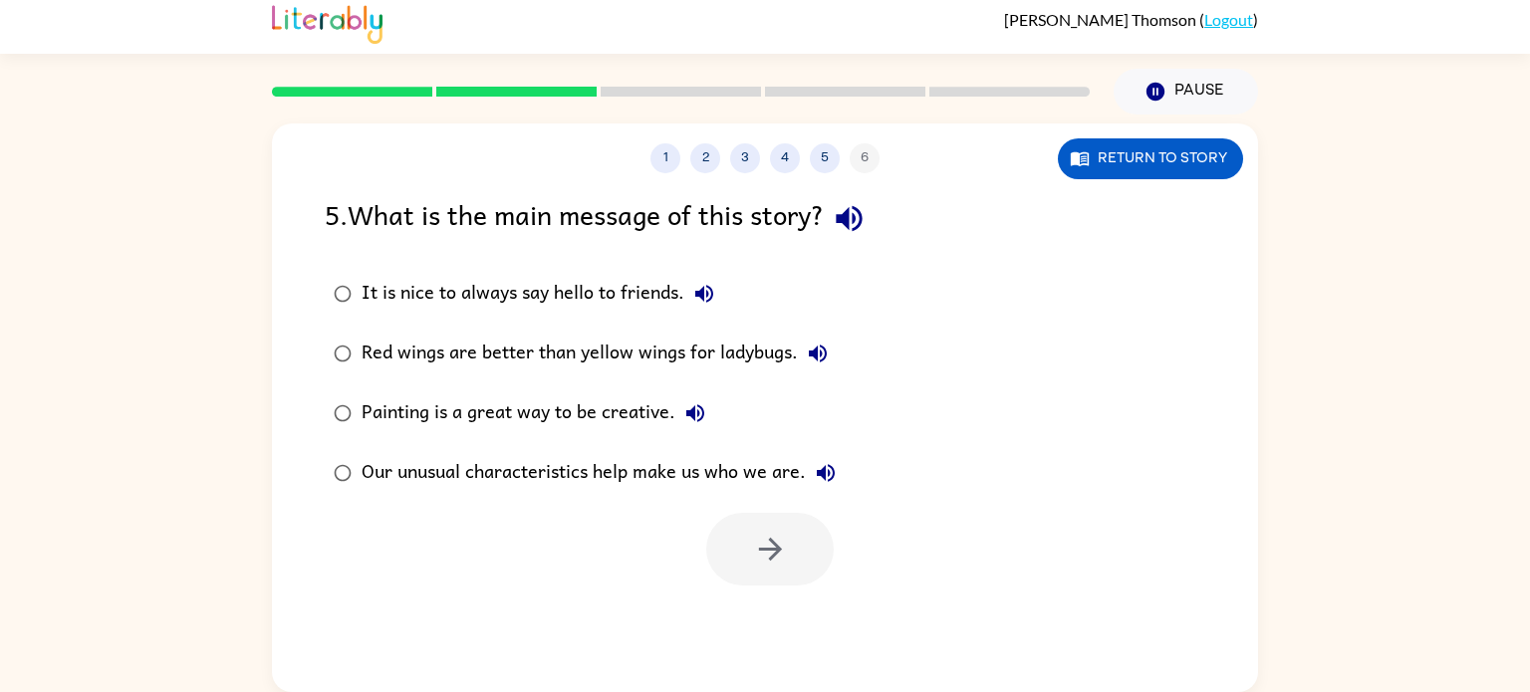
click at [834, 227] on button "button" at bounding box center [849, 218] width 51 height 51
click at [699, 286] on icon "button" at bounding box center [704, 294] width 24 height 24
click at [806, 367] on button "Red wings are better than yellow wings for ladybugs." at bounding box center [818, 354] width 40 height 40
click at [688, 409] on icon "button" at bounding box center [696, 414] width 24 height 24
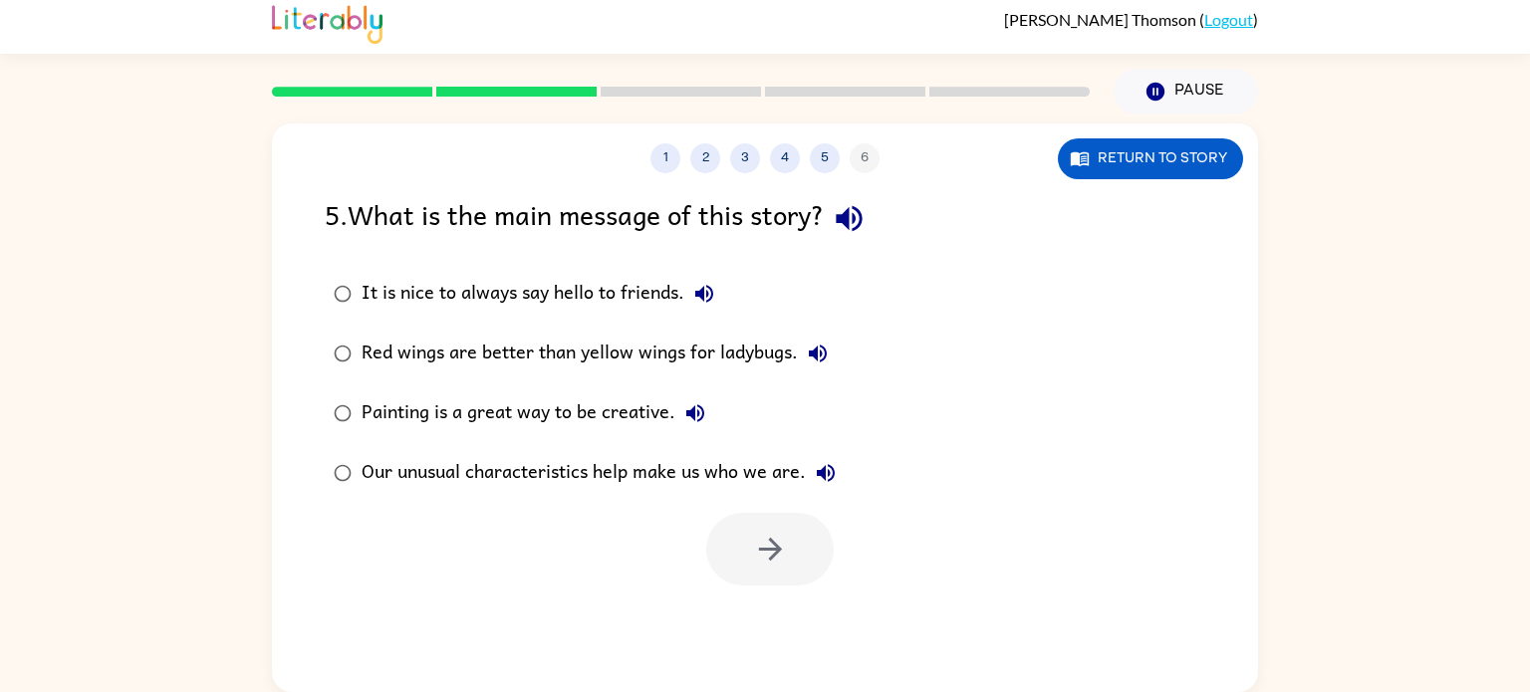
click at [688, 409] on icon "button" at bounding box center [696, 414] width 24 height 24
click at [800, 463] on div "Our unusual characteristics help make us who we are." at bounding box center [604, 473] width 484 height 40
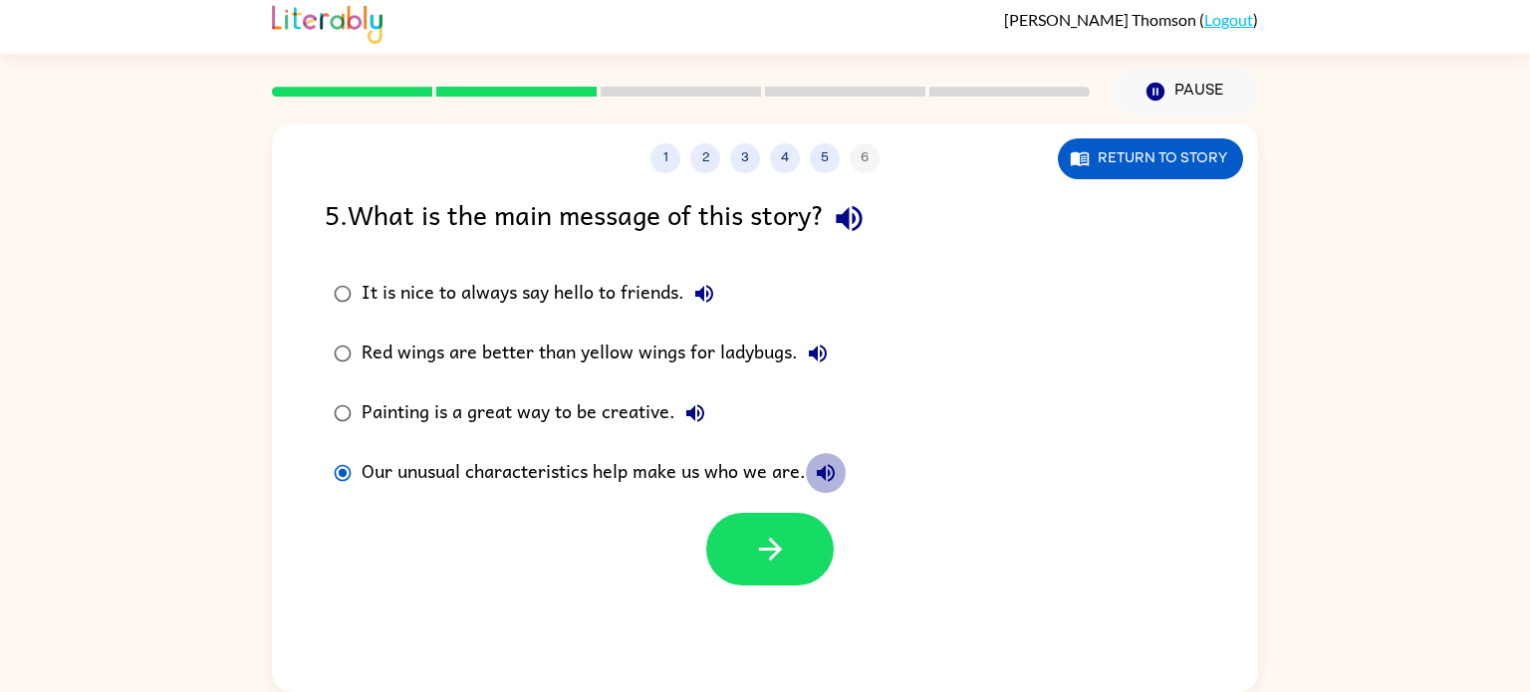
click at [823, 474] on icon "button" at bounding box center [826, 473] width 18 height 18
click at [755, 522] on button "button" at bounding box center [770, 549] width 128 height 73
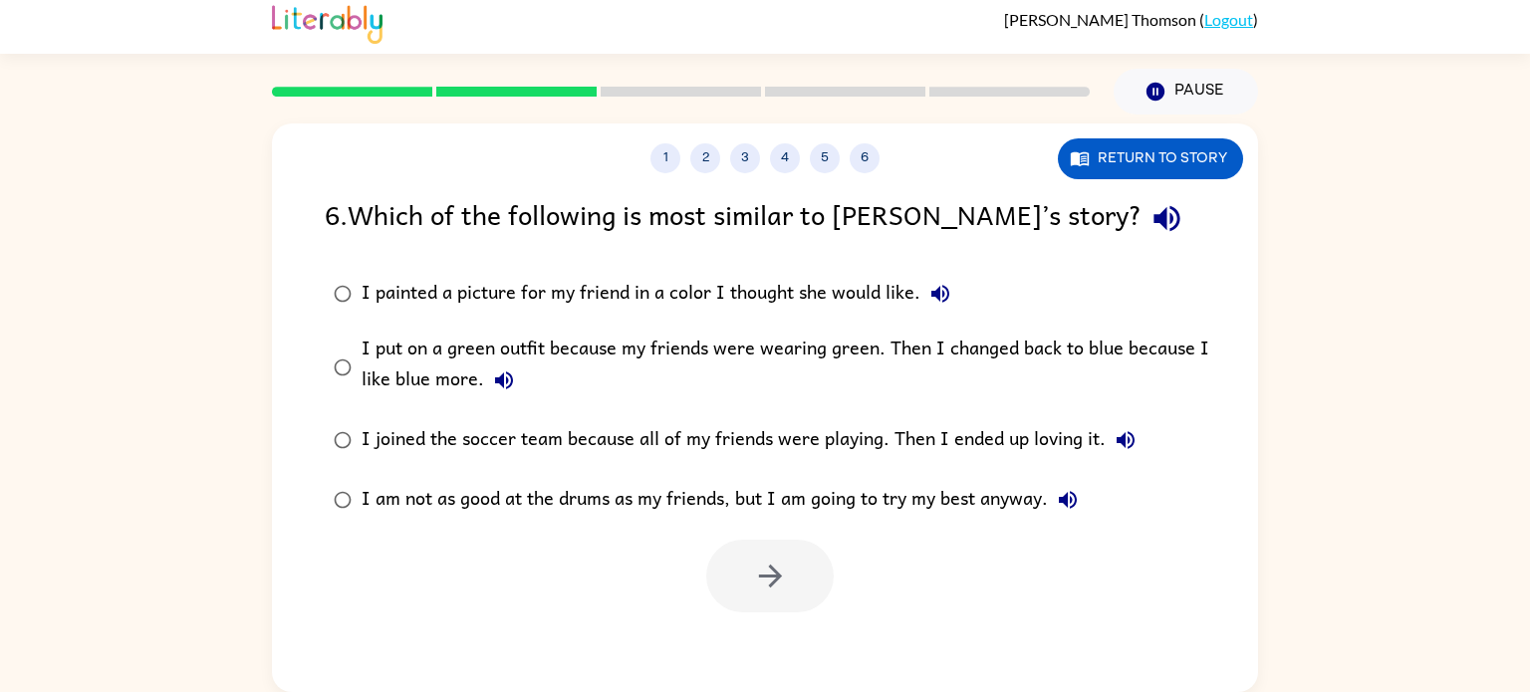
click at [1142, 238] on button "button" at bounding box center [1167, 218] width 51 height 51
click at [947, 303] on icon "button" at bounding box center [941, 294] width 24 height 24
click at [505, 373] on icon "button" at bounding box center [504, 381] width 18 height 18
click at [1120, 438] on icon "button" at bounding box center [1126, 440] width 18 height 18
click at [1068, 486] on button "I am not as good at the drums as my friends, but I am going to try my best anyw…" at bounding box center [1068, 500] width 40 height 40
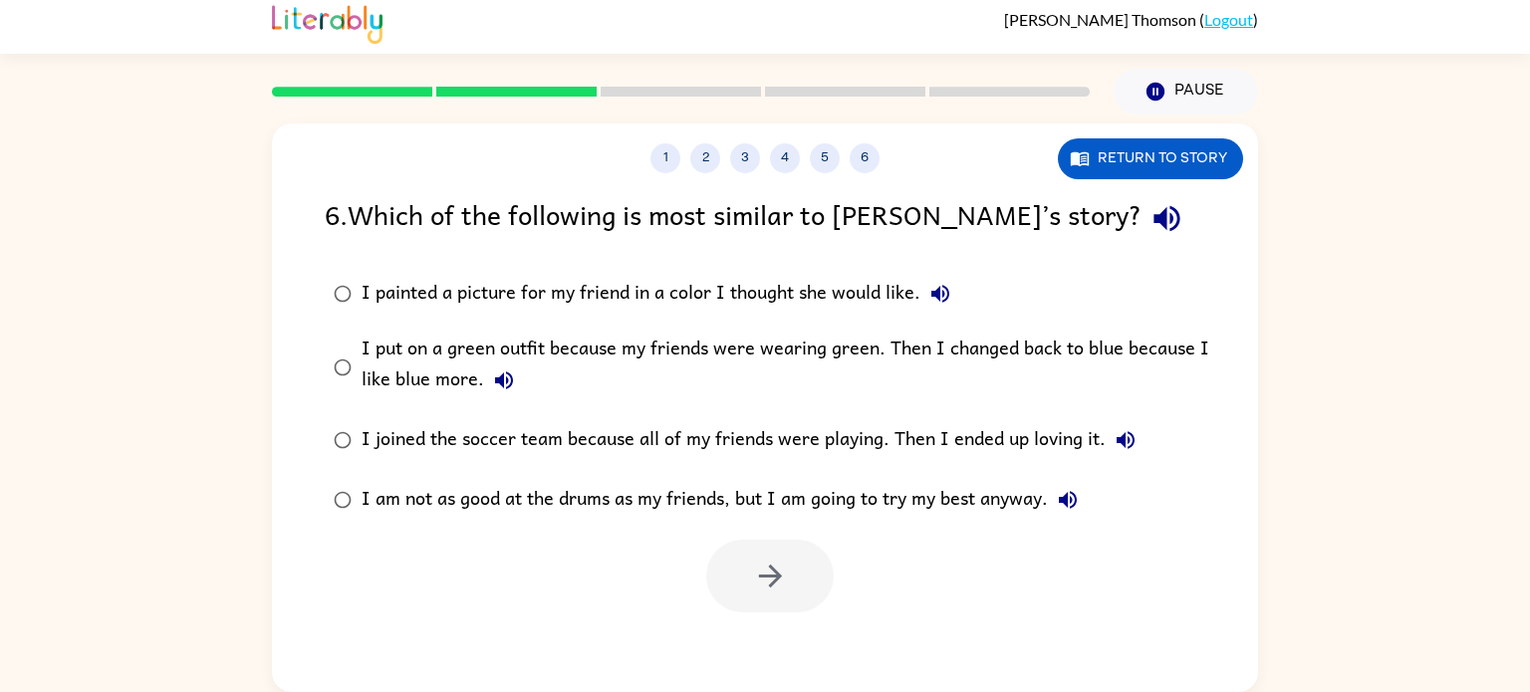
click at [491, 360] on div "I put on a green outfit because my friends were wearing green. Then I changed b…" at bounding box center [797, 367] width 871 height 67
click at [761, 571] on icon "button" at bounding box center [770, 576] width 35 height 35
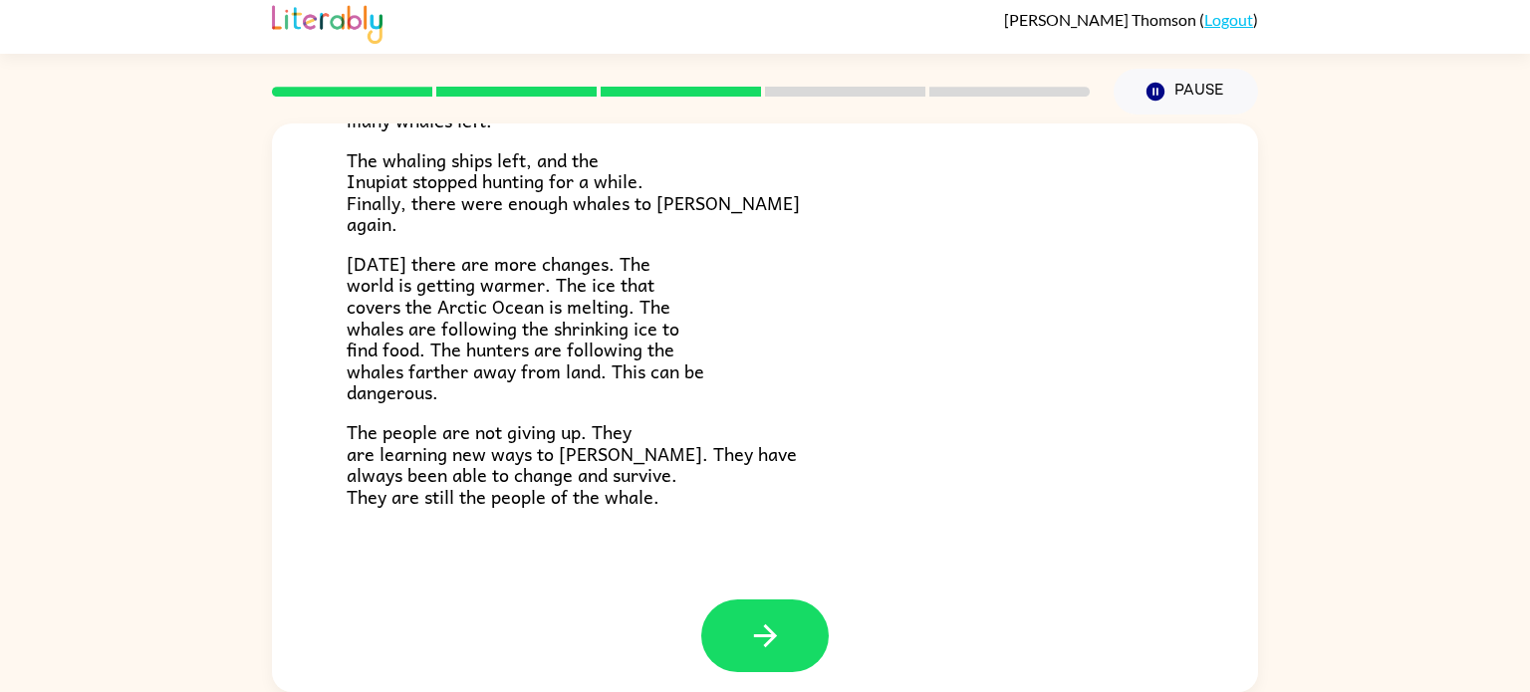
scroll to position [672, 0]
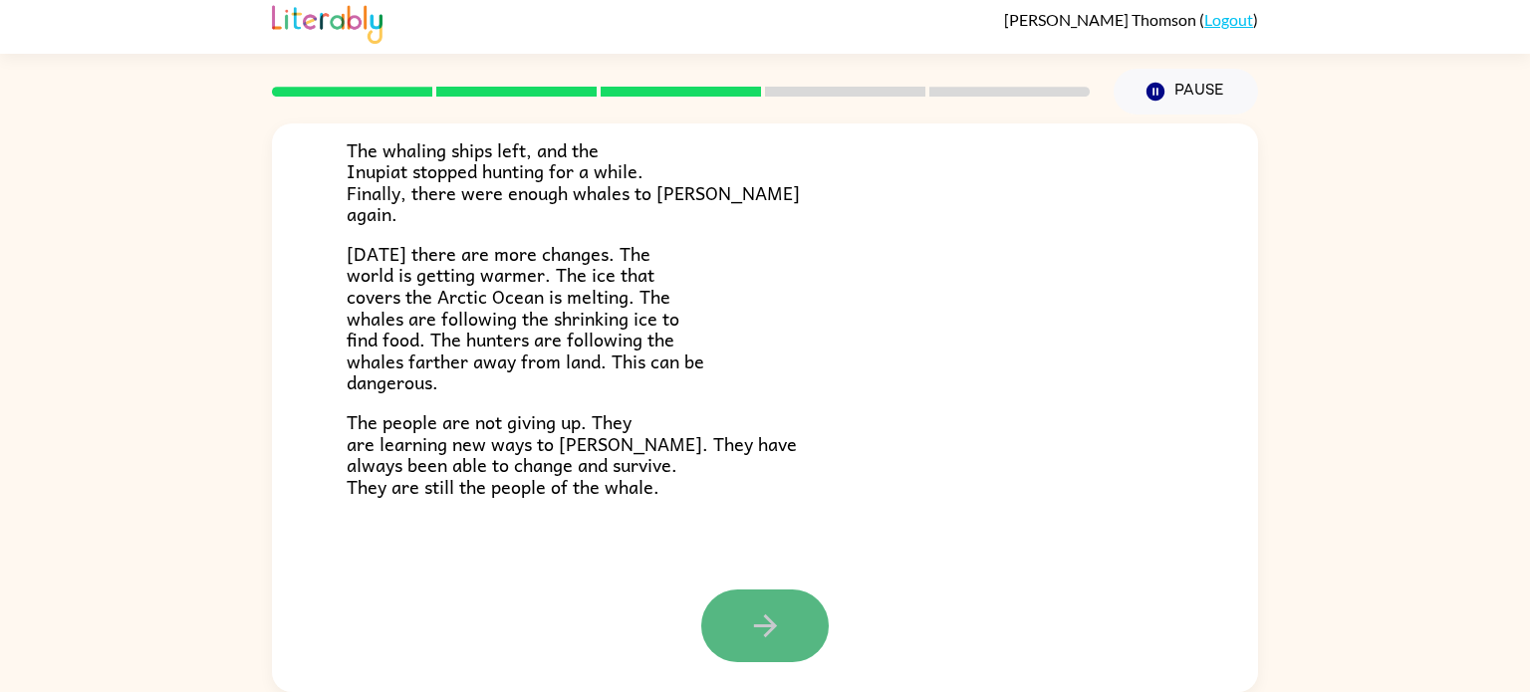
click at [773, 599] on button "button" at bounding box center [765, 626] width 128 height 73
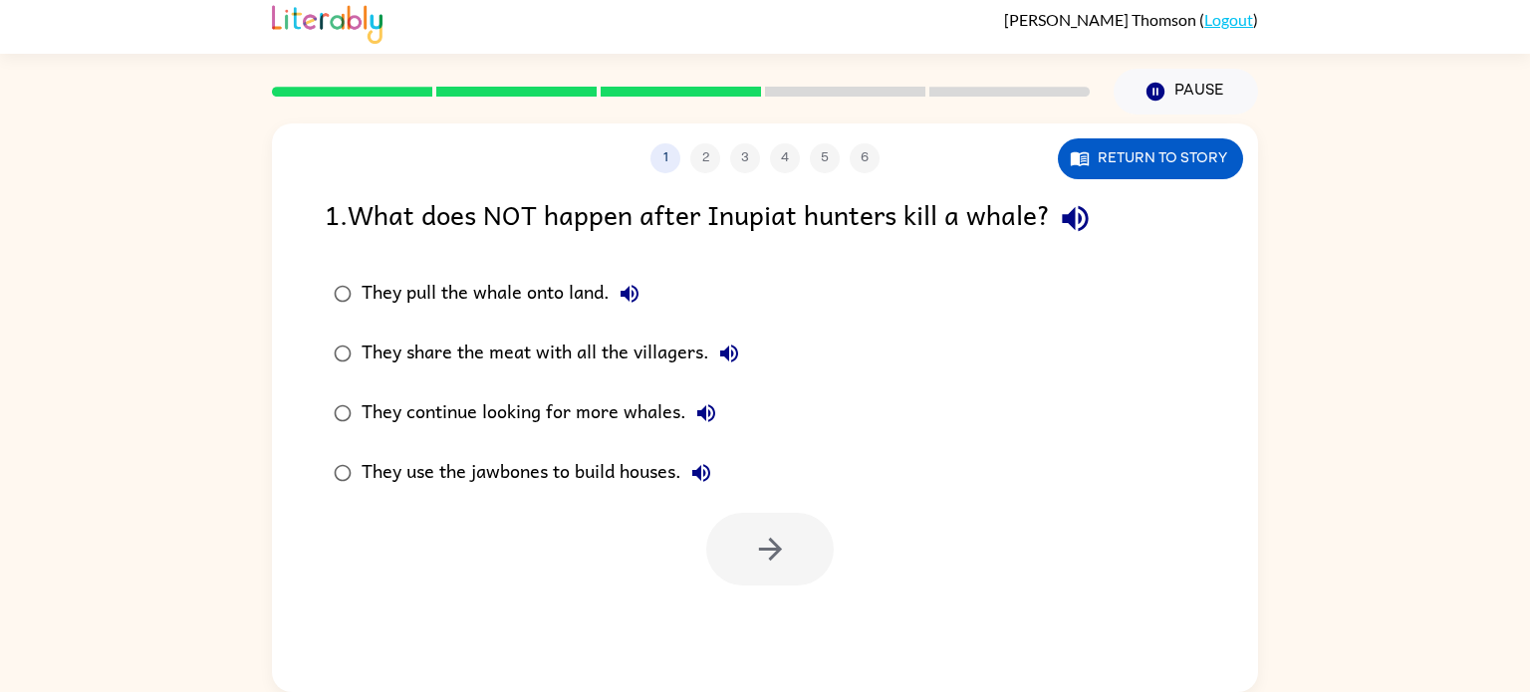
click at [1090, 231] on icon "button" at bounding box center [1075, 218] width 35 height 35
click at [627, 291] on icon "button" at bounding box center [630, 294] width 18 height 18
click at [734, 362] on icon "button" at bounding box center [729, 354] width 24 height 24
click at [716, 417] on icon "button" at bounding box center [706, 414] width 24 height 24
click at [714, 489] on button "They use the jawbones to build houses." at bounding box center [702, 473] width 40 height 40
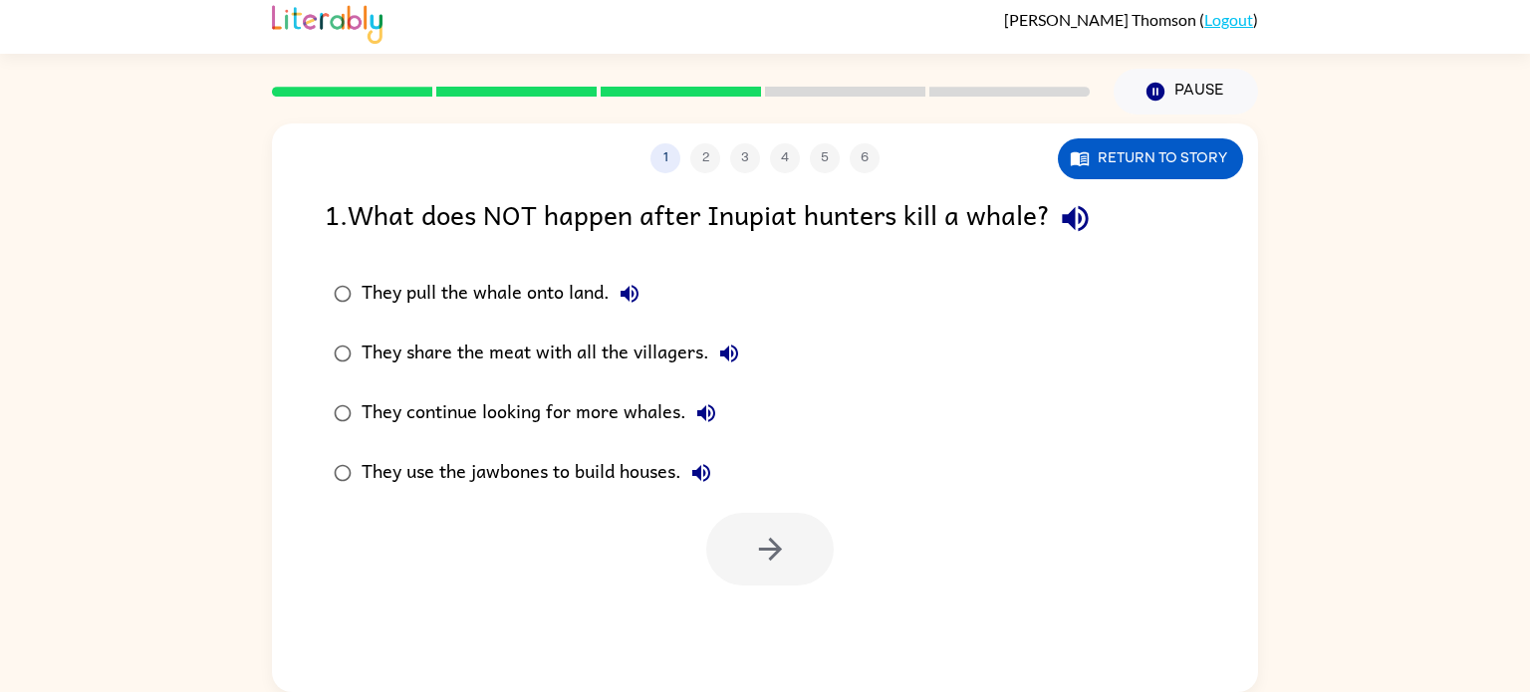
click at [698, 467] on icon "button" at bounding box center [701, 473] width 24 height 24
click at [646, 464] on div "They use the jawbones to build houses." at bounding box center [542, 473] width 360 height 40
click at [733, 529] on button "button" at bounding box center [770, 549] width 128 height 73
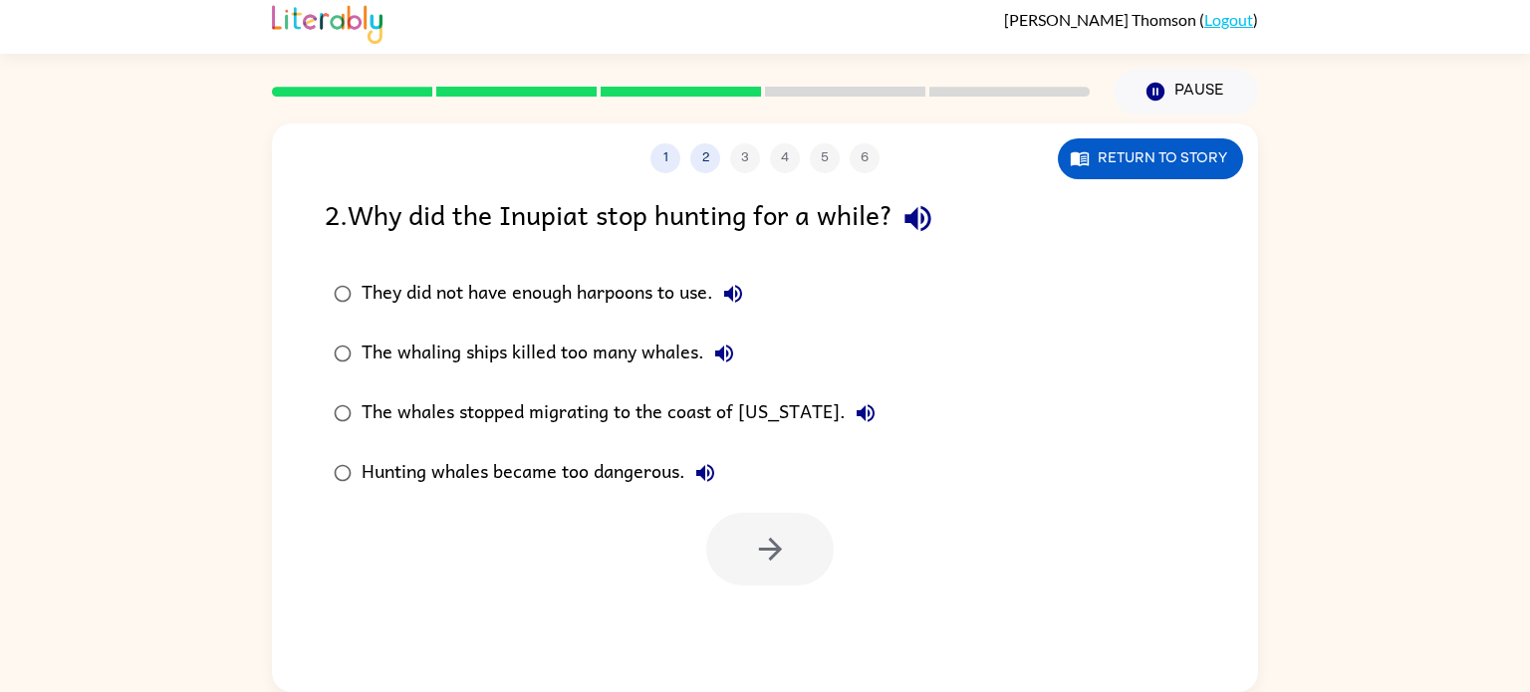
click at [926, 224] on icon "button" at bounding box center [918, 218] width 35 height 35
click at [745, 291] on icon "button" at bounding box center [733, 294] width 24 height 24
click at [731, 351] on icon "button" at bounding box center [724, 354] width 24 height 24
click at [657, 360] on div "The whaling ships killed too many whales." at bounding box center [553, 354] width 383 height 40
click at [846, 417] on button "The whales stopped migrating to the coast of [US_STATE]." at bounding box center [866, 414] width 40 height 40
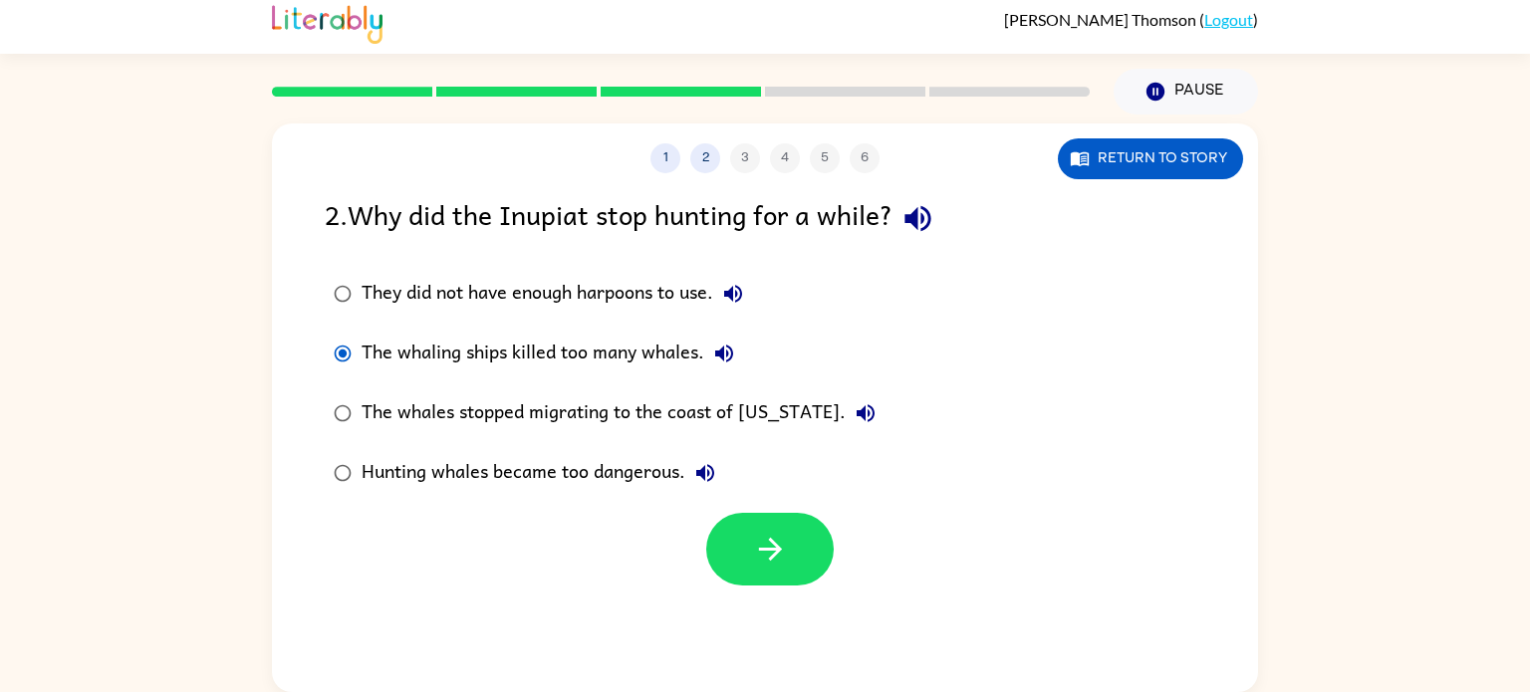
click at [707, 459] on button "Hunting whales became too dangerous." at bounding box center [706, 473] width 40 height 40
click at [743, 547] on button "button" at bounding box center [770, 549] width 128 height 73
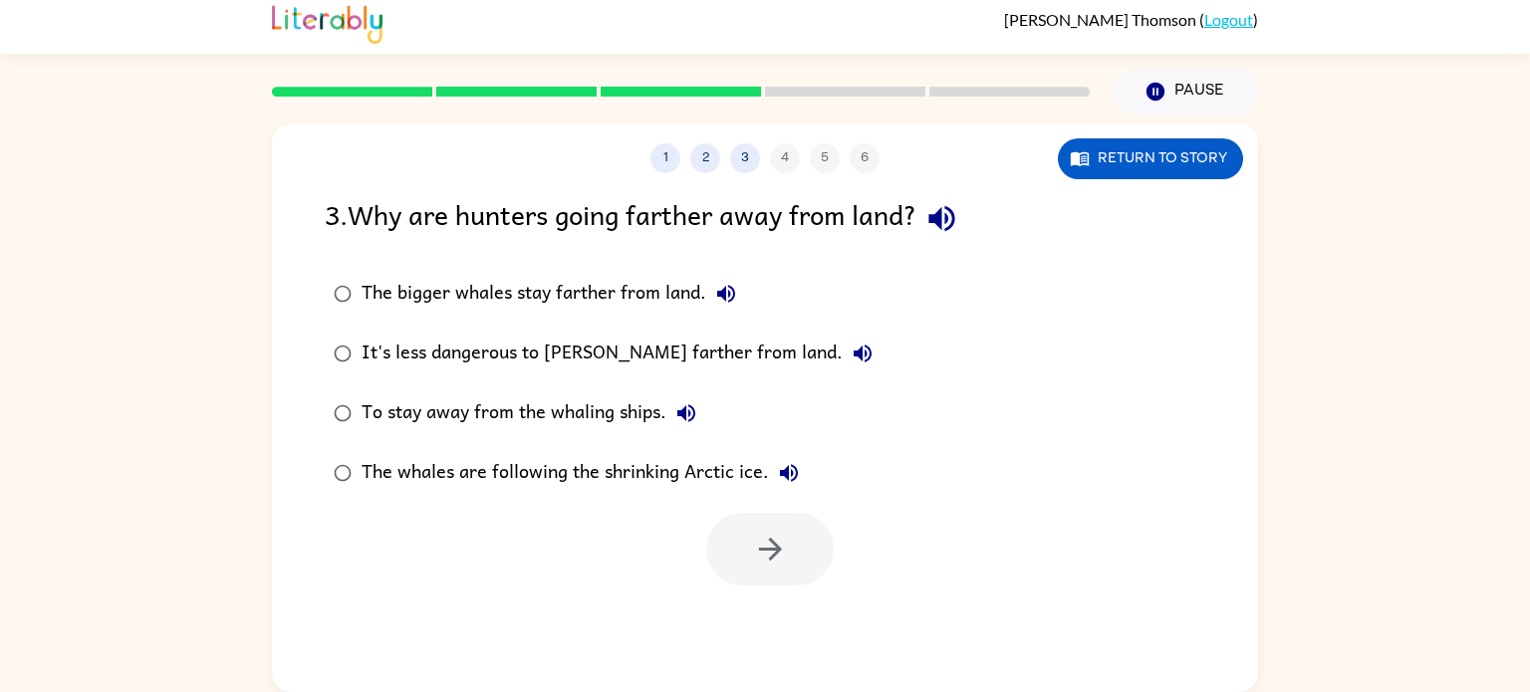
click at [934, 216] on icon "button" at bounding box center [942, 218] width 35 height 35
click at [937, 224] on icon "button" at bounding box center [942, 218] width 35 height 35
click at [726, 291] on icon "button" at bounding box center [726, 294] width 24 height 24
click at [854, 348] on icon "button" at bounding box center [863, 354] width 18 height 18
click at [693, 411] on icon "button" at bounding box center [687, 414] width 24 height 24
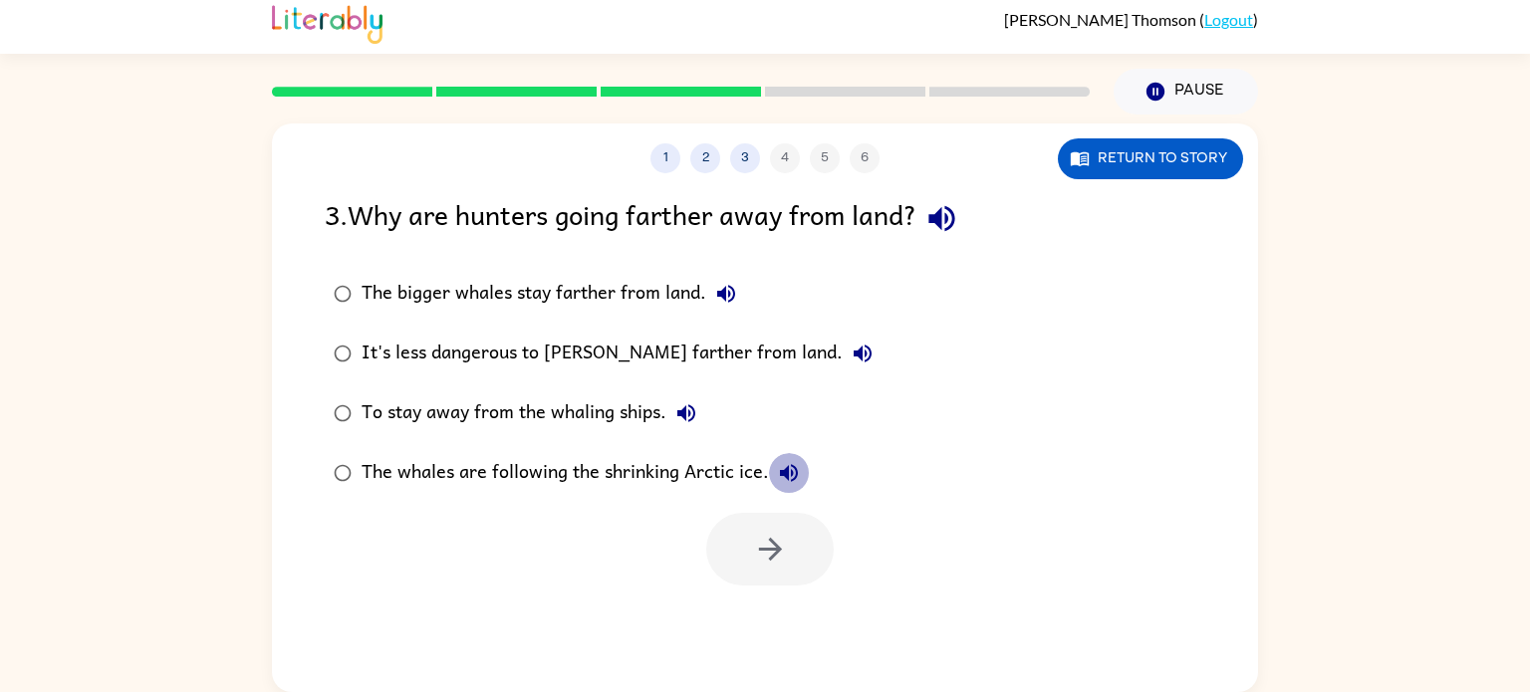
click at [800, 483] on icon "button" at bounding box center [789, 473] width 24 height 24
click at [739, 458] on div "The whales are following the shrinking Arctic ice." at bounding box center [585, 473] width 447 height 40
click at [779, 535] on icon "button" at bounding box center [770, 549] width 35 height 35
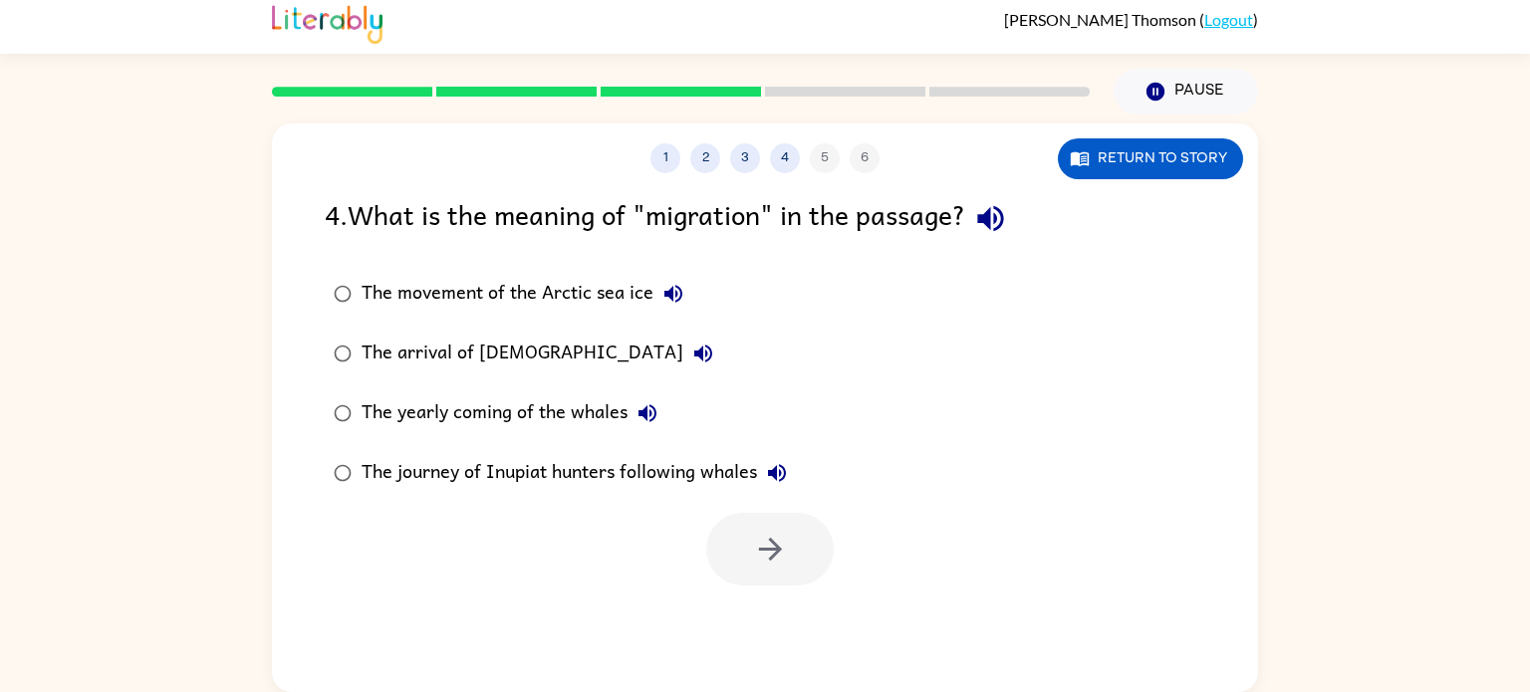
click at [992, 212] on icon "button" at bounding box center [990, 219] width 26 height 26
click at [670, 310] on button "The movement of the Arctic sea ice" at bounding box center [674, 294] width 40 height 40
click at [691, 356] on icon "button" at bounding box center [703, 354] width 24 height 24
click at [658, 421] on icon "button" at bounding box center [648, 414] width 24 height 24
click at [777, 467] on icon "button" at bounding box center [777, 473] width 18 height 18
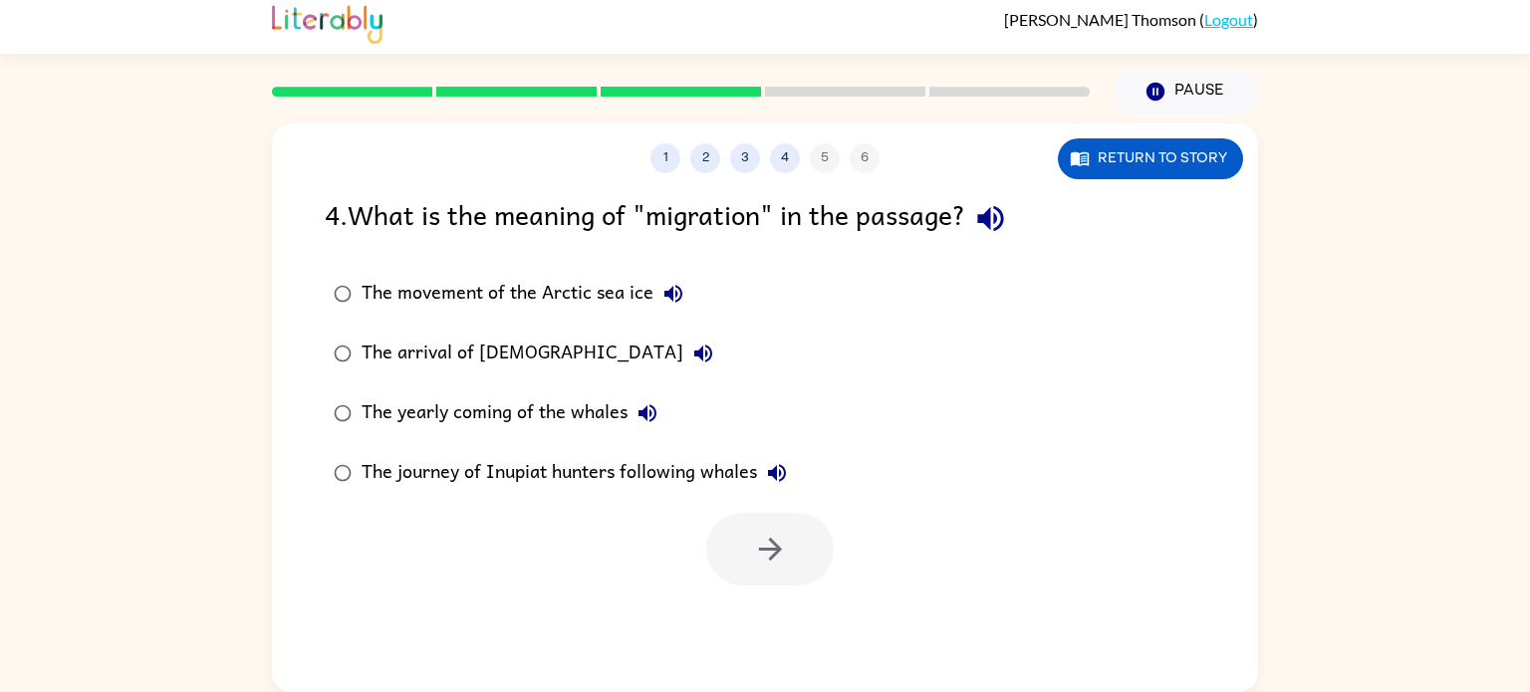
click at [574, 403] on div "The yearly coming of the whales" at bounding box center [515, 414] width 306 height 40
click at [770, 521] on button "button" at bounding box center [770, 549] width 128 height 73
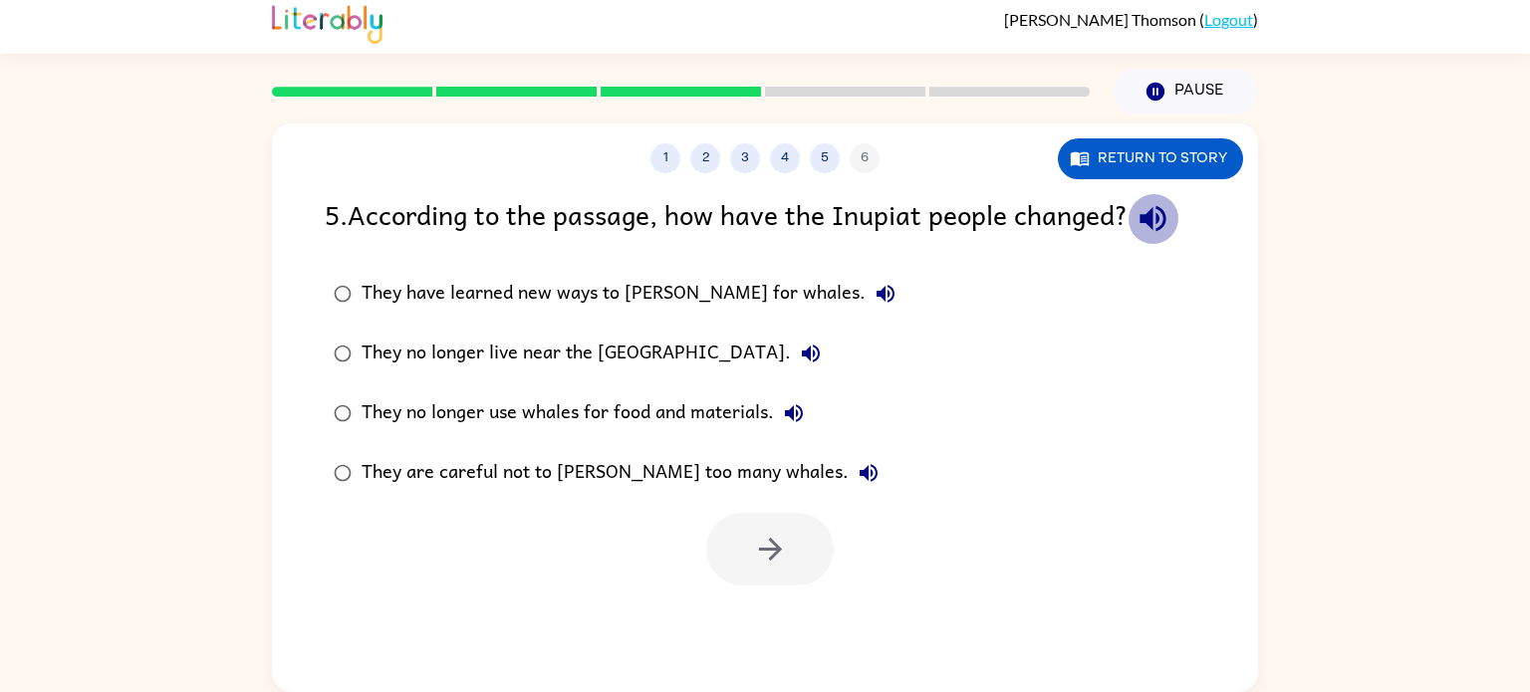
click at [1157, 217] on icon "button" at bounding box center [1153, 219] width 26 height 26
click at [866, 296] on button "They have learned new ways to [PERSON_NAME] for whales." at bounding box center [886, 294] width 40 height 40
click at [802, 348] on icon "button" at bounding box center [811, 354] width 18 height 18
click at [808, 419] on button "They no longer use whales for food and materials." at bounding box center [794, 414] width 40 height 40
click at [857, 475] on icon "button" at bounding box center [869, 473] width 24 height 24
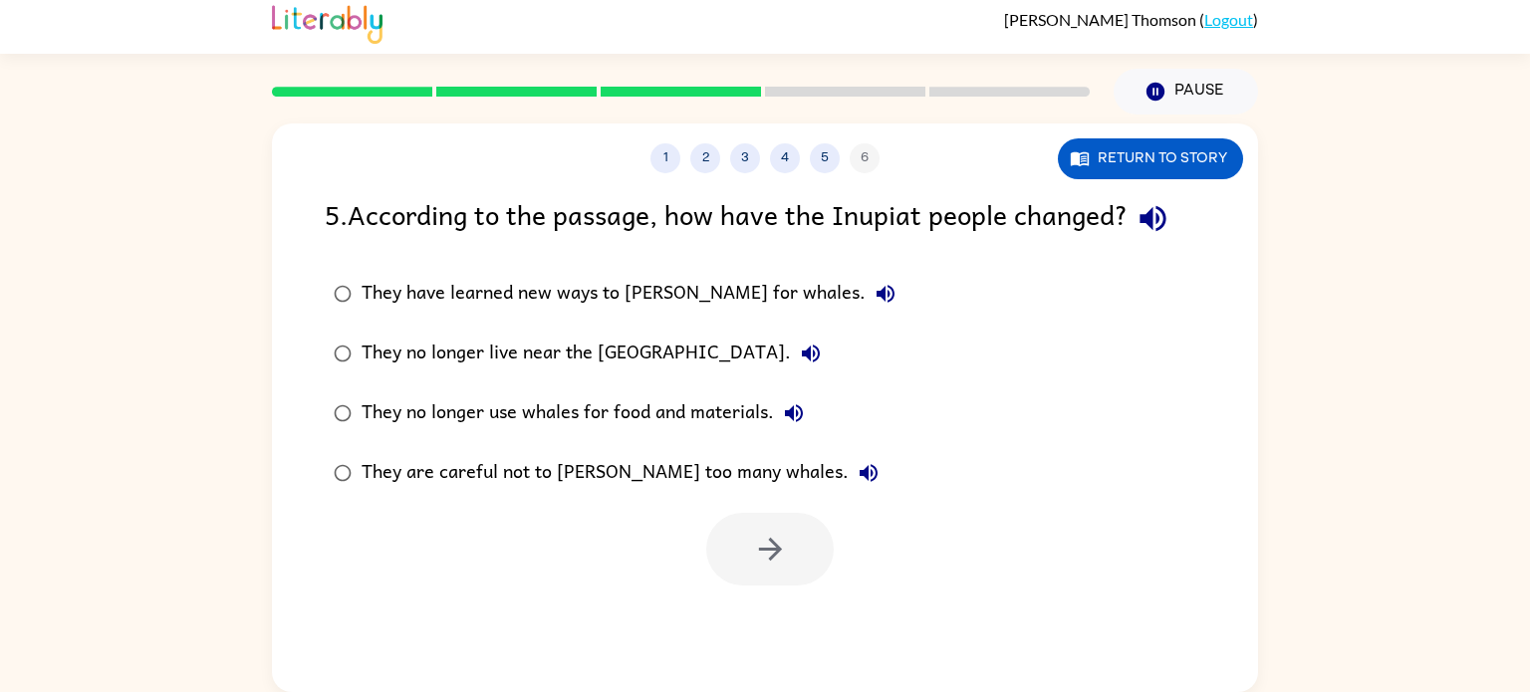
click at [611, 318] on label "They have learned new ways to [PERSON_NAME] for whales." at bounding box center [615, 294] width 602 height 60
click at [768, 568] on button "button" at bounding box center [770, 549] width 128 height 73
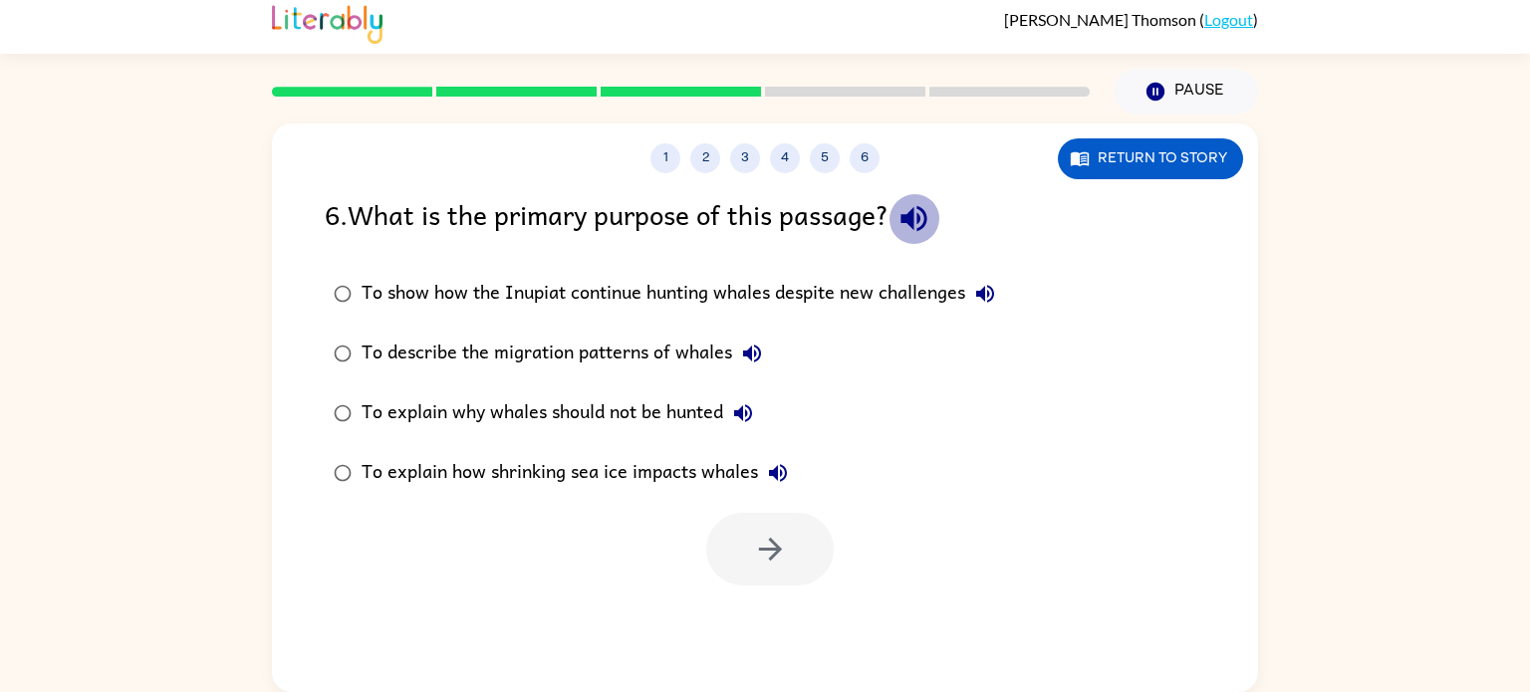
click at [912, 204] on icon "button" at bounding box center [914, 218] width 35 height 35
click at [997, 303] on icon "button" at bounding box center [985, 294] width 24 height 24
click at [762, 349] on icon "button" at bounding box center [752, 354] width 24 height 24
click at [746, 419] on icon "button" at bounding box center [743, 414] width 24 height 24
click at [768, 474] on icon "button" at bounding box center [778, 473] width 24 height 24
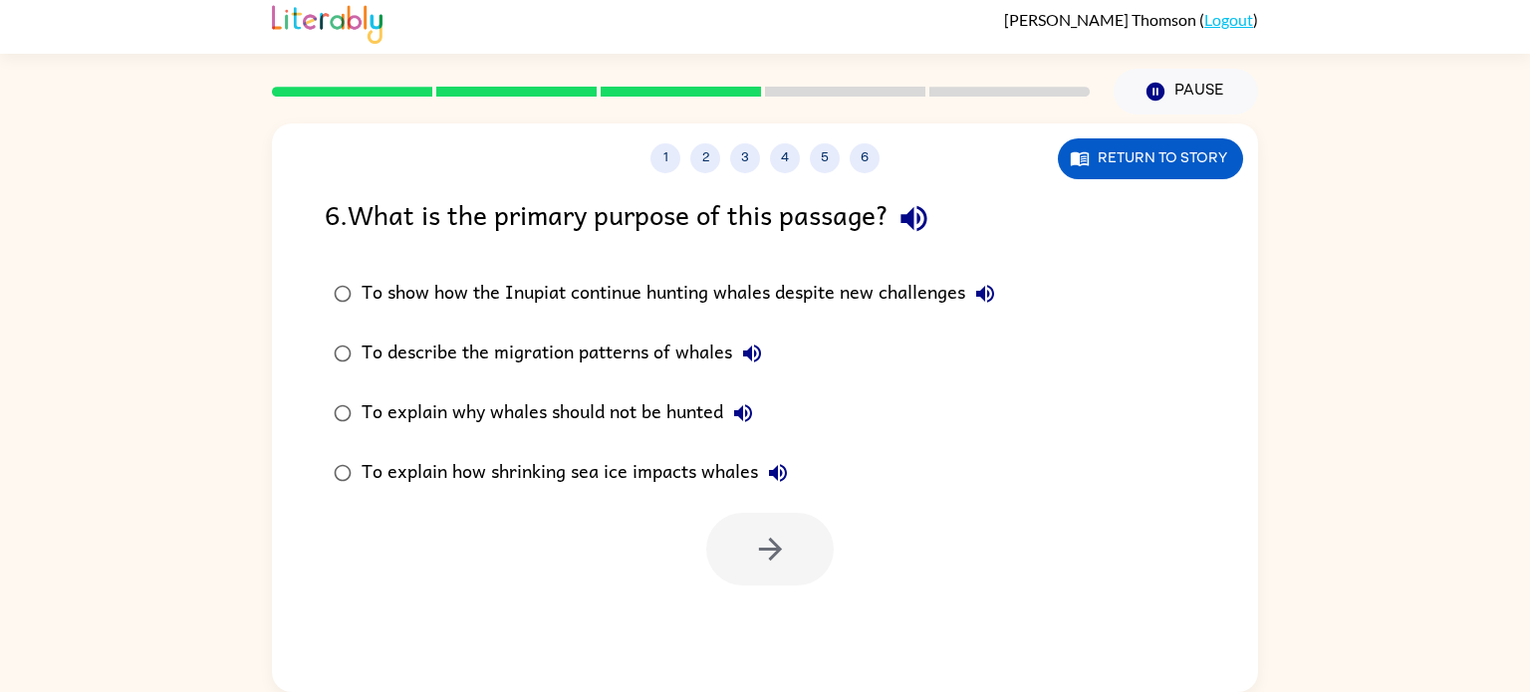
click at [673, 418] on div "To explain why whales should not be hunted" at bounding box center [563, 414] width 402 height 40
click at [683, 473] on div "To explain how shrinking sea ice impacts whales" at bounding box center [580, 473] width 436 height 40
click at [768, 513] on button "button" at bounding box center [770, 549] width 128 height 73
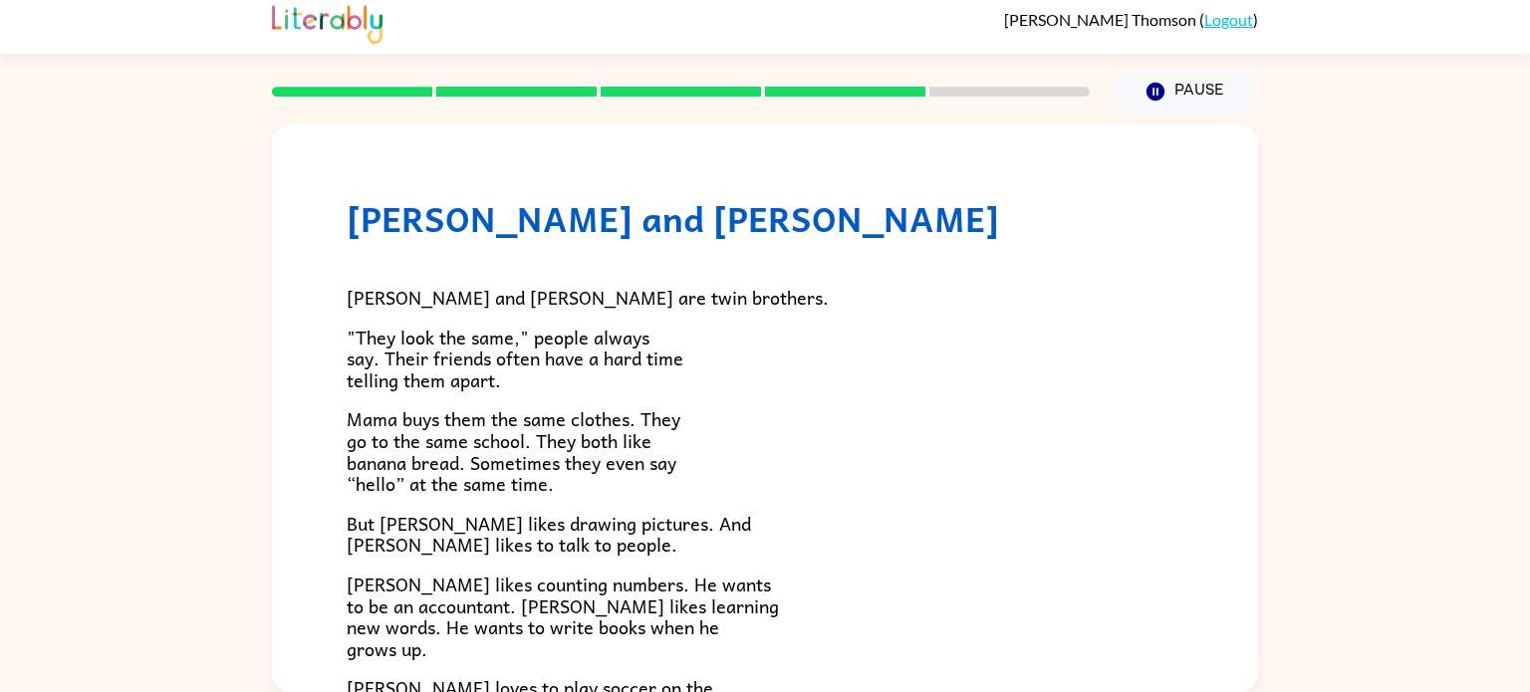
click at [521, 524] on span "But [PERSON_NAME] likes drawing pictures. And [PERSON_NAME] likes to talk to pe…" at bounding box center [549, 534] width 405 height 51
click at [476, 645] on p "[PERSON_NAME] likes counting numbers. He wants to be an accountant. [PERSON_NAM…" at bounding box center [765, 617] width 837 height 86
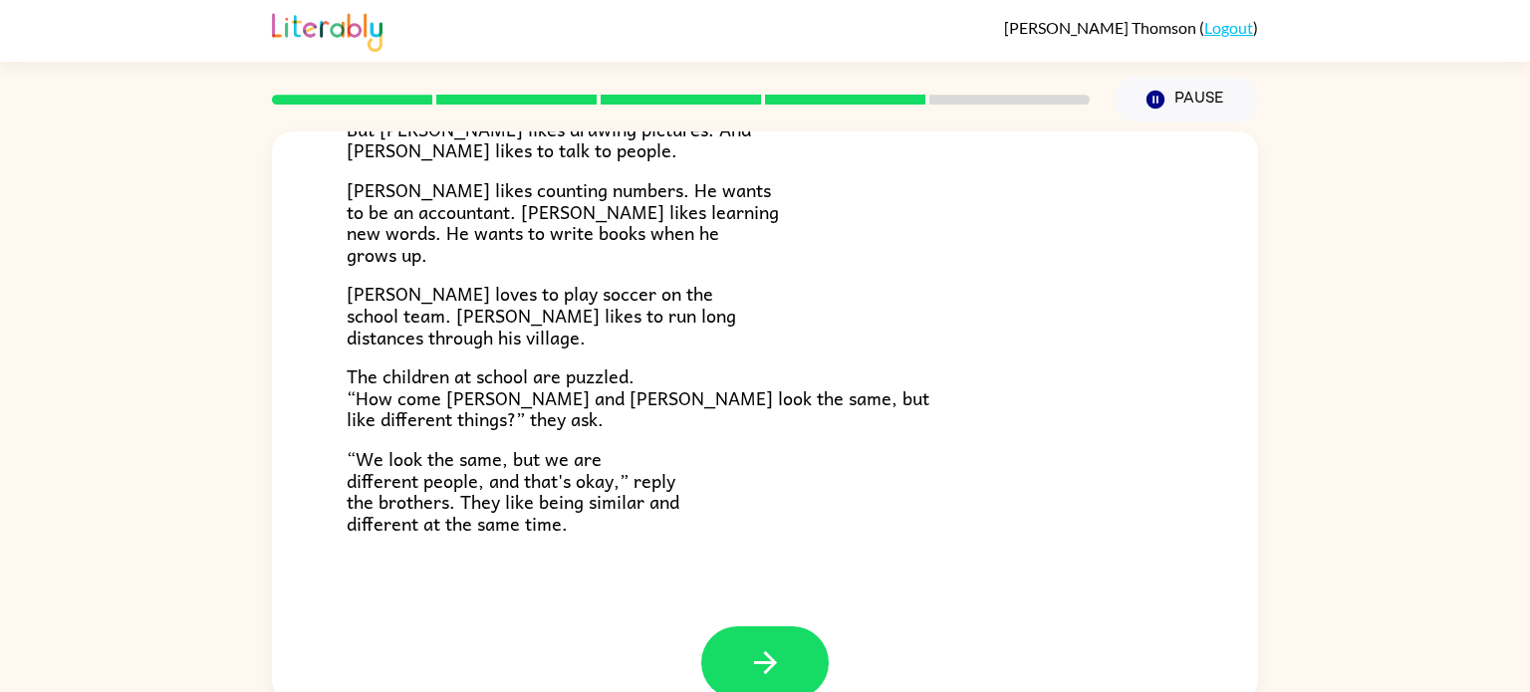
scroll to position [430, 0]
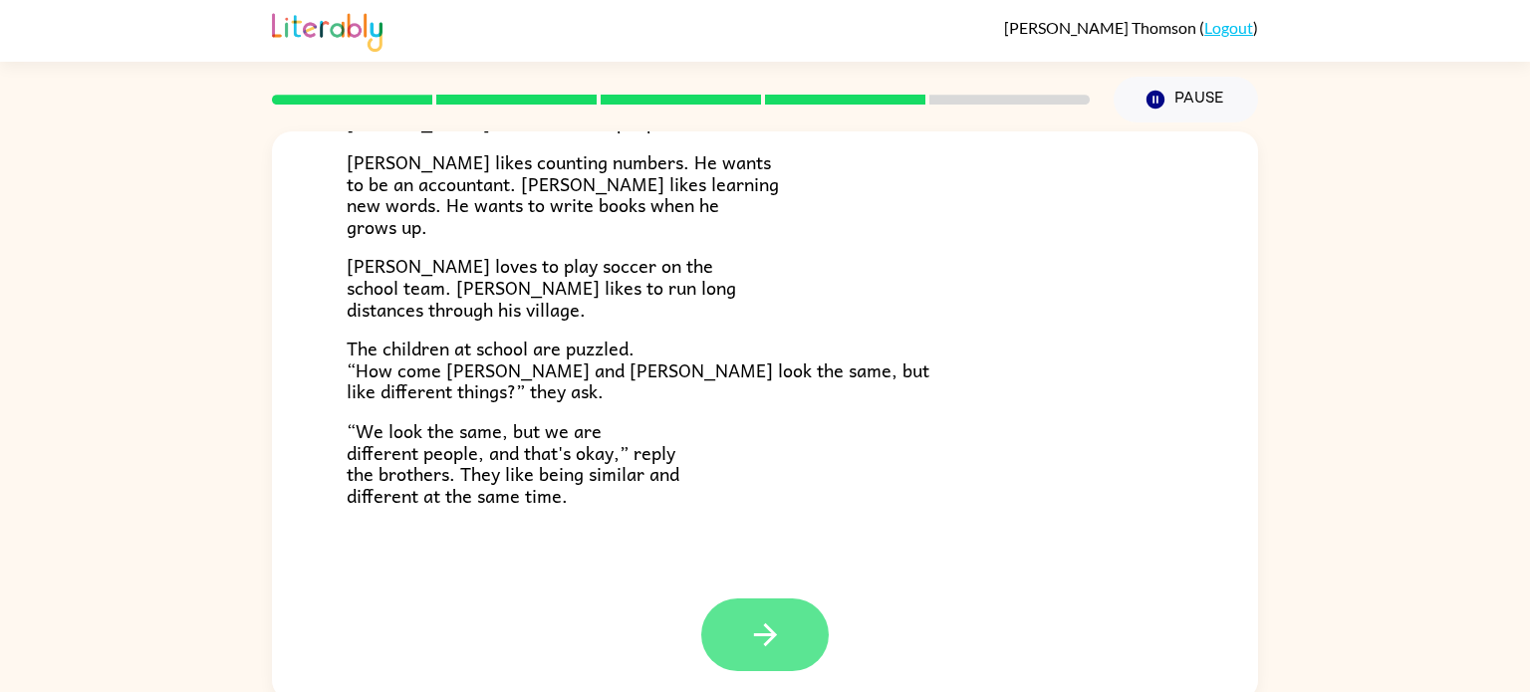
click at [782, 628] on button "button" at bounding box center [765, 635] width 128 height 73
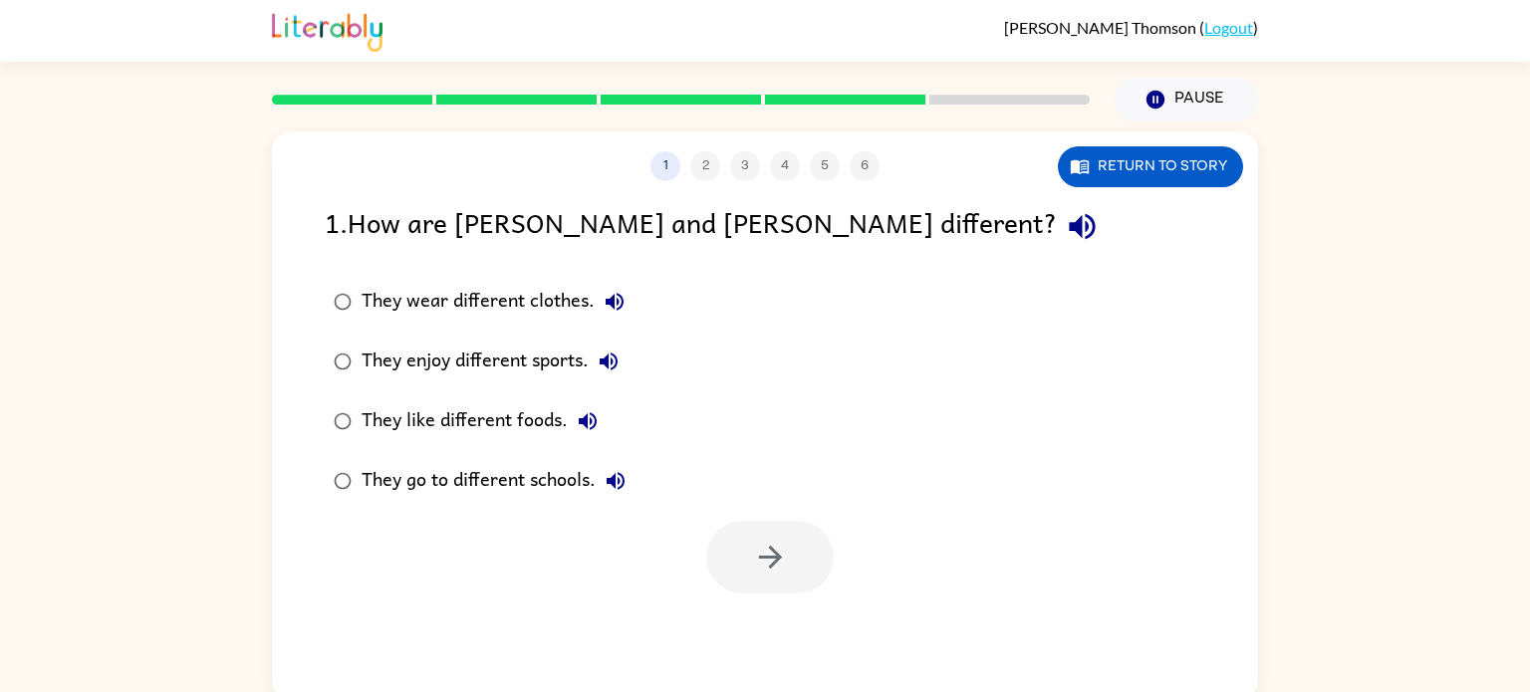
click at [1065, 244] on icon "button" at bounding box center [1082, 226] width 35 height 35
click at [624, 311] on icon "button" at bounding box center [615, 302] width 24 height 24
click at [627, 356] on button "They enjoy different sports." at bounding box center [609, 362] width 40 height 40
click at [609, 417] on label "They like different foods." at bounding box center [480, 422] width 332 height 60
click at [596, 420] on icon "button" at bounding box center [588, 421] width 18 height 18
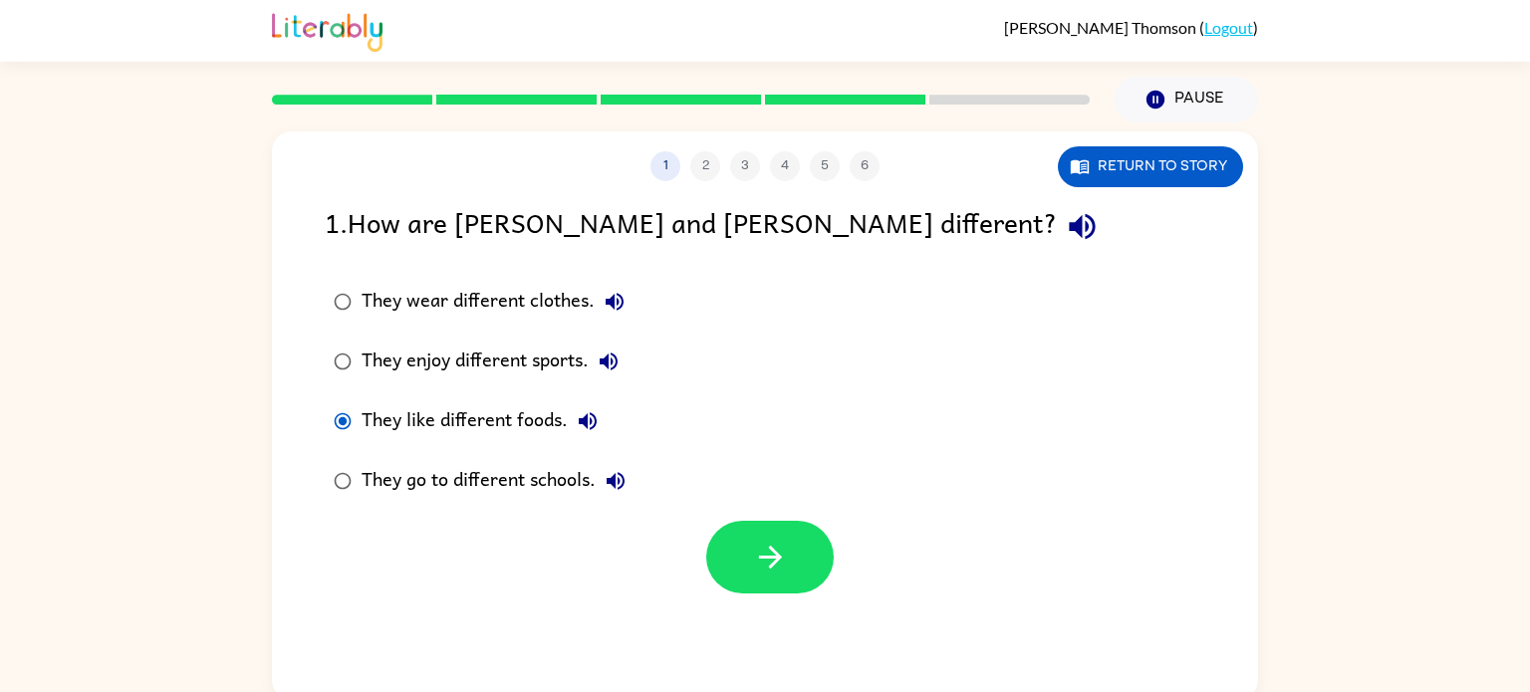
click at [611, 483] on icon "button" at bounding box center [616, 481] width 18 height 18
click at [561, 382] on label "They enjoy different sports." at bounding box center [480, 362] width 332 height 60
click at [798, 588] on button "button" at bounding box center [770, 557] width 128 height 73
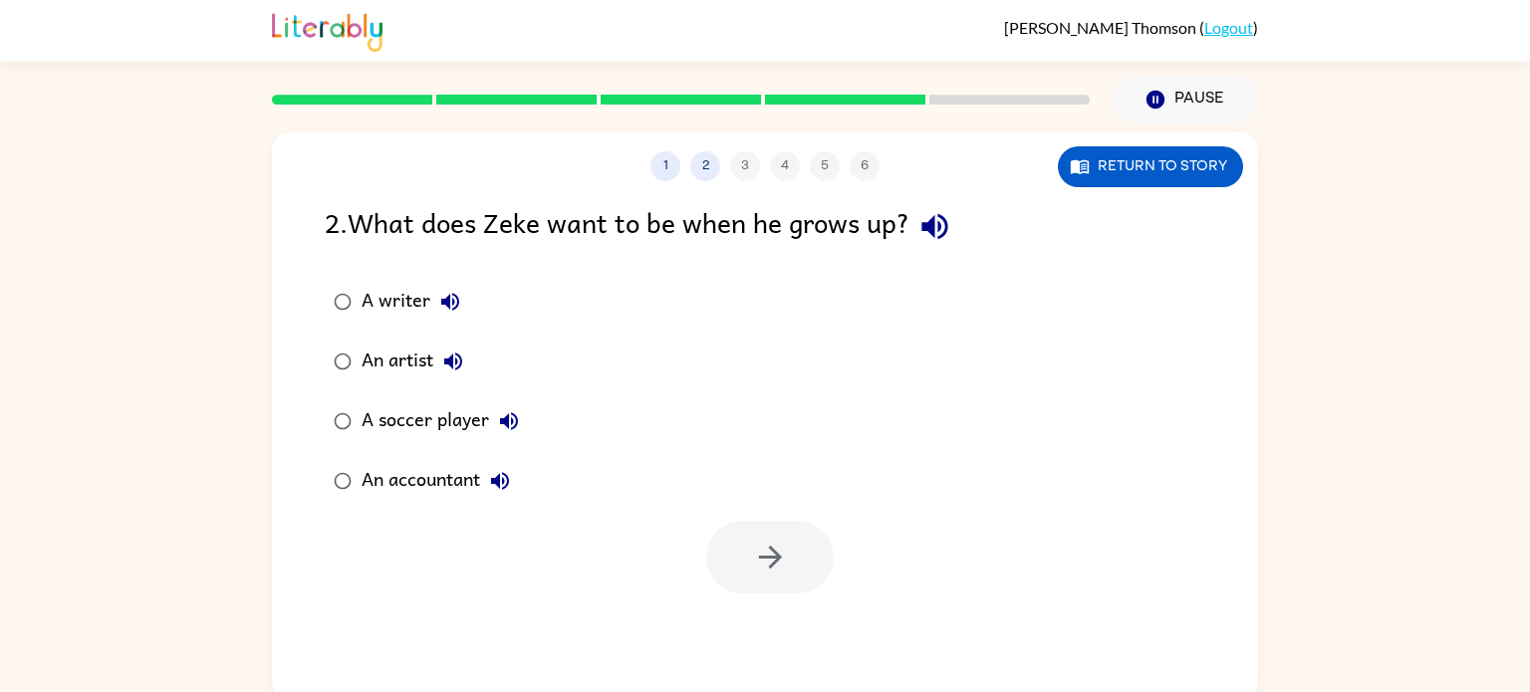
click at [932, 239] on icon "button" at bounding box center [935, 226] width 35 height 35
click at [467, 297] on button "A writer" at bounding box center [450, 302] width 40 height 40
click at [479, 382] on label "An artist" at bounding box center [426, 362] width 225 height 60
click at [451, 341] on label "An artist" at bounding box center [426, 362] width 225 height 60
click at [469, 360] on button "An artist" at bounding box center [453, 362] width 40 height 40
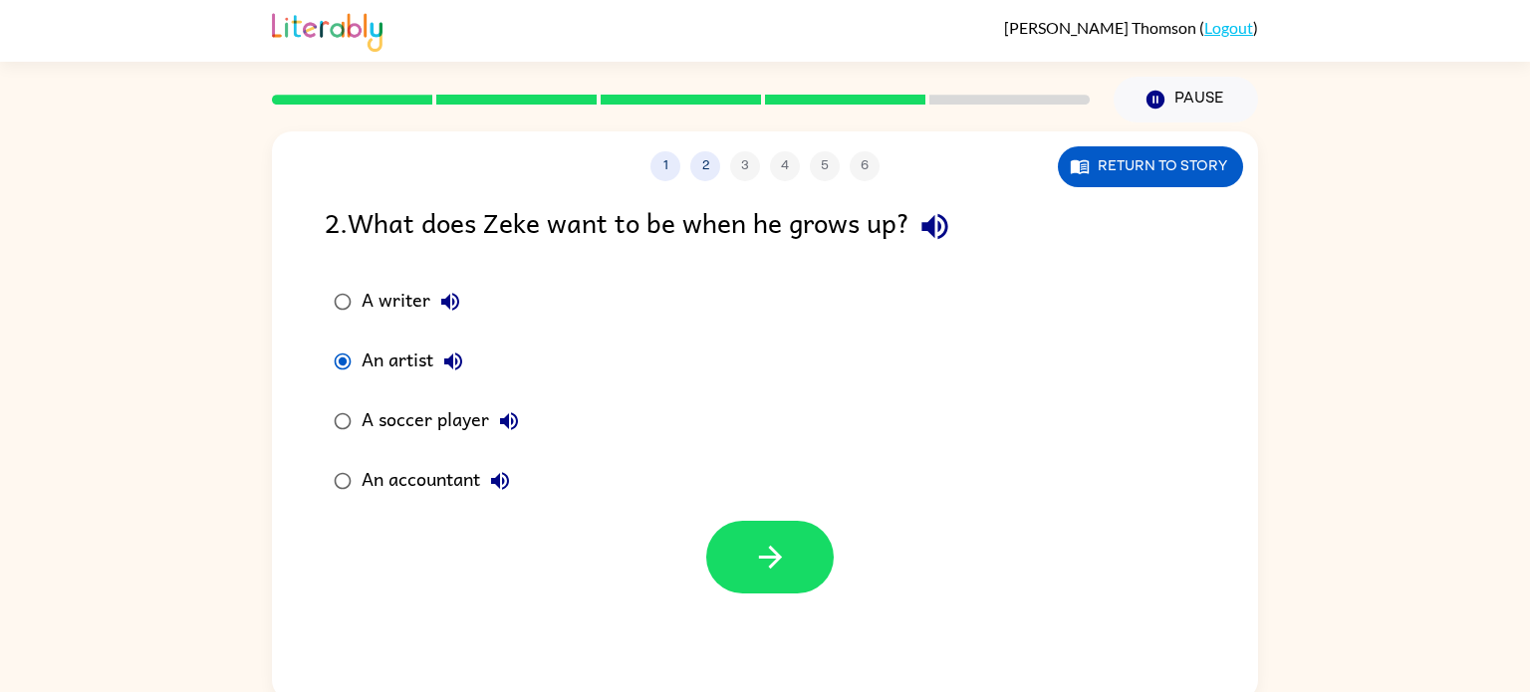
click at [514, 414] on icon "button" at bounding box center [509, 422] width 24 height 24
click at [488, 487] on button "An accountant" at bounding box center [500, 481] width 40 height 40
click at [466, 496] on div "An accountant" at bounding box center [441, 481] width 158 height 40
click at [822, 558] on button "button" at bounding box center [770, 557] width 128 height 73
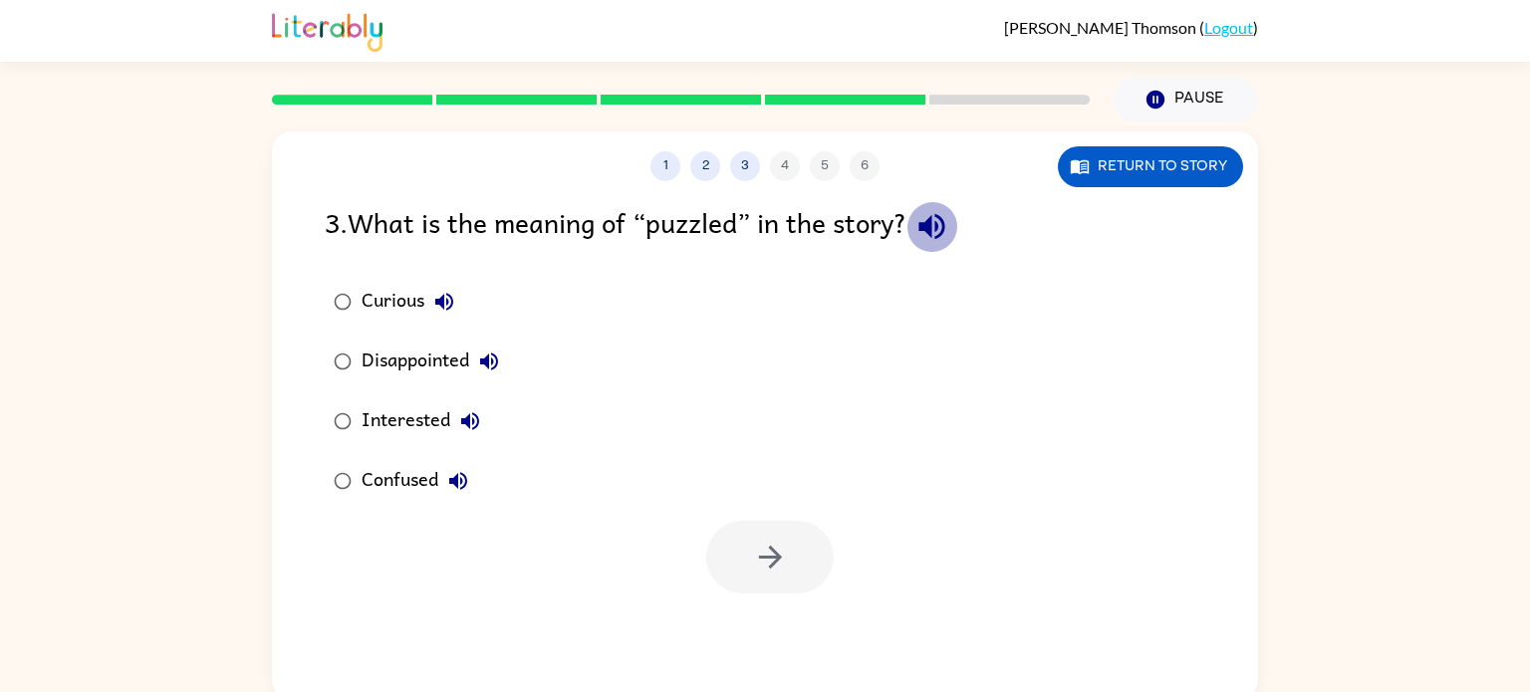
click at [937, 231] on icon "button" at bounding box center [932, 227] width 26 height 26
click at [436, 311] on icon "button" at bounding box center [444, 302] width 24 height 24
click at [484, 375] on button "Disappointed" at bounding box center [489, 362] width 40 height 40
click at [492, 428] on label "Interested" at bounding box center [416, 422] width 205 height 60
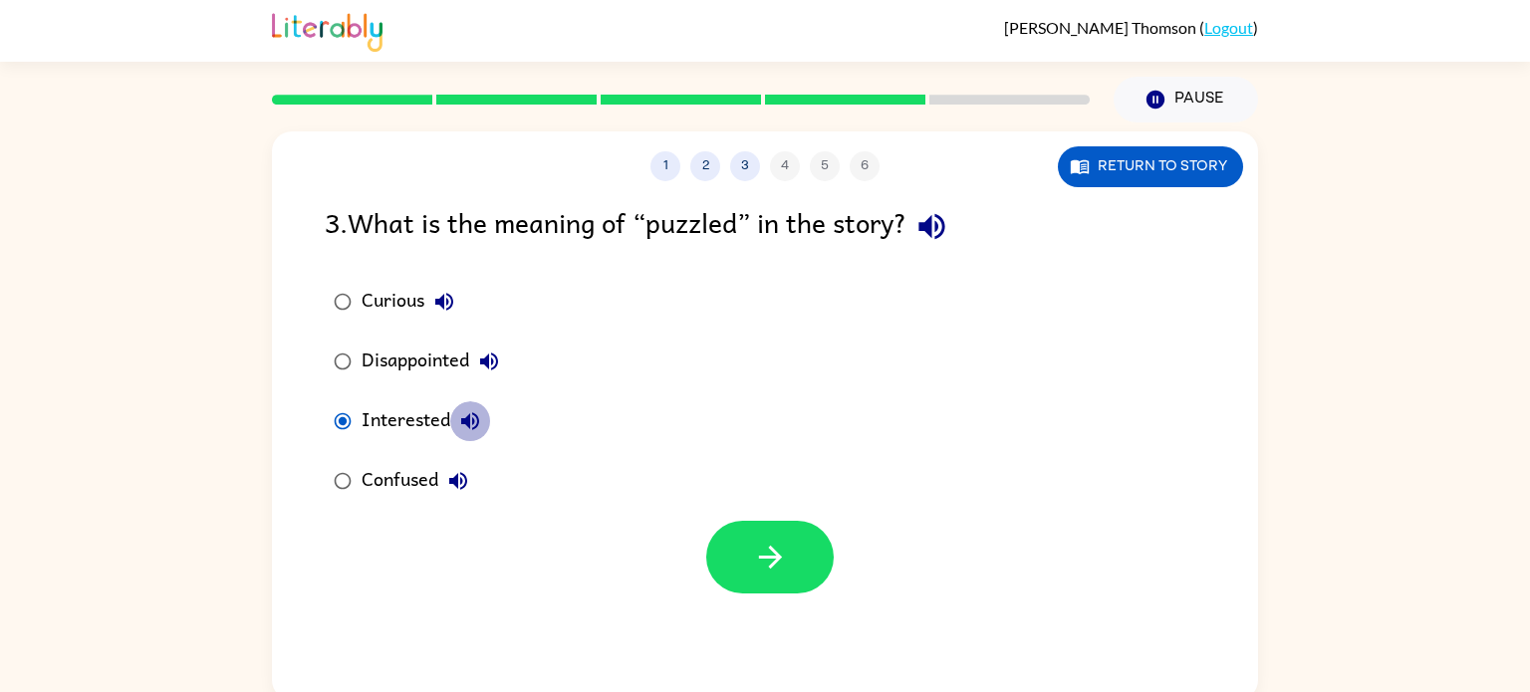
click at [479, 426] on icon "button" at bounding box center [470, 422] width 24 height 24
click at [482, 488] on label "Confused" at bounding box center [416, 481] width 205 height 60
click at [459, 483] on icon "button" at bounding box center [458, 481] width 24 height 24
click at [821, 565] on button "button" at bounding box center [770, 557] width 128 height 73
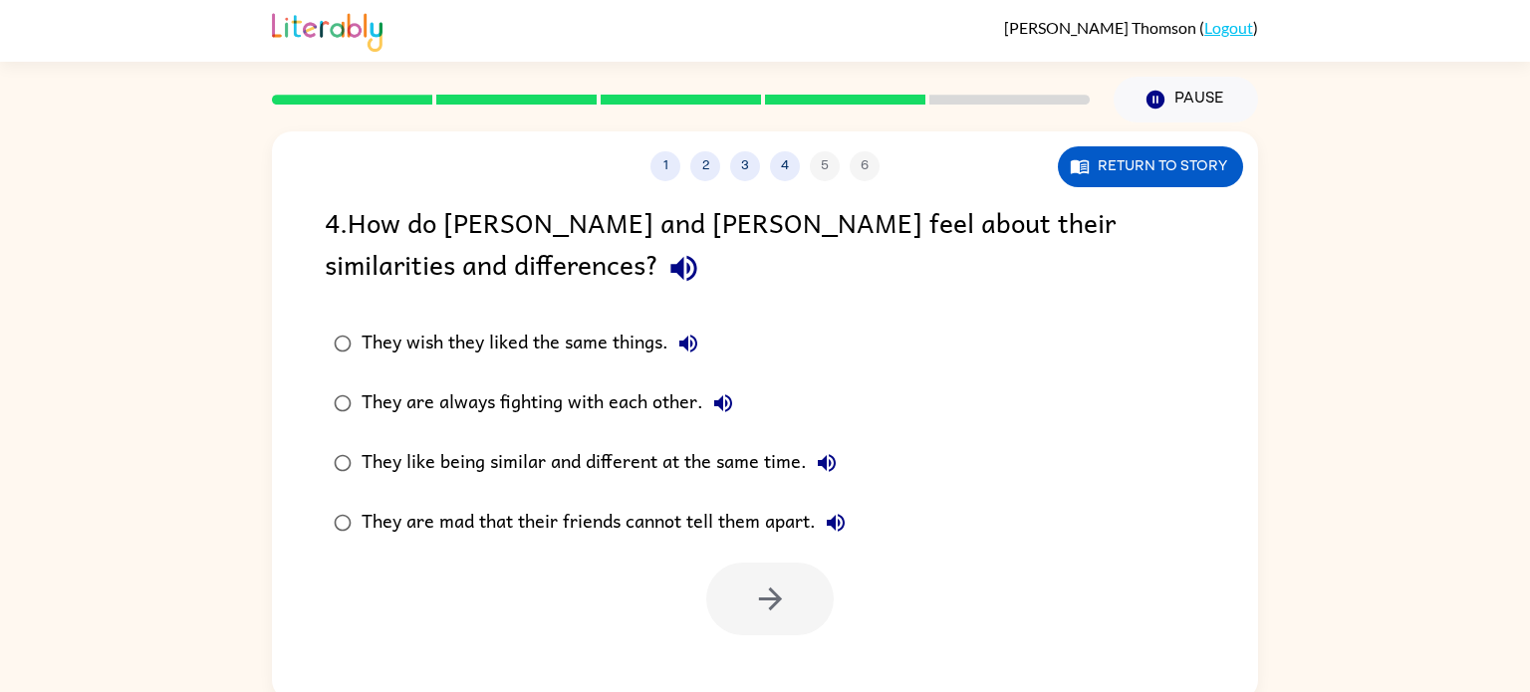
click at [659, 288] on button "button" at bounding box center [684, 268] width 51 height 51
click at [702, 359] on button "They wish they liked the same things." at bounding box center [689, 344] width 40 height 40
click at [724, 401] on icon "button" at bounding box center [723, 404] width 24 height 24
click at [832, 470] on icon "button" at bounding box center [827, 463] width 24 height 24
click at [844, 539] on button "They are mad that their friends cannot tell them apart." at bounding box center [836, 523] width 40 height 40
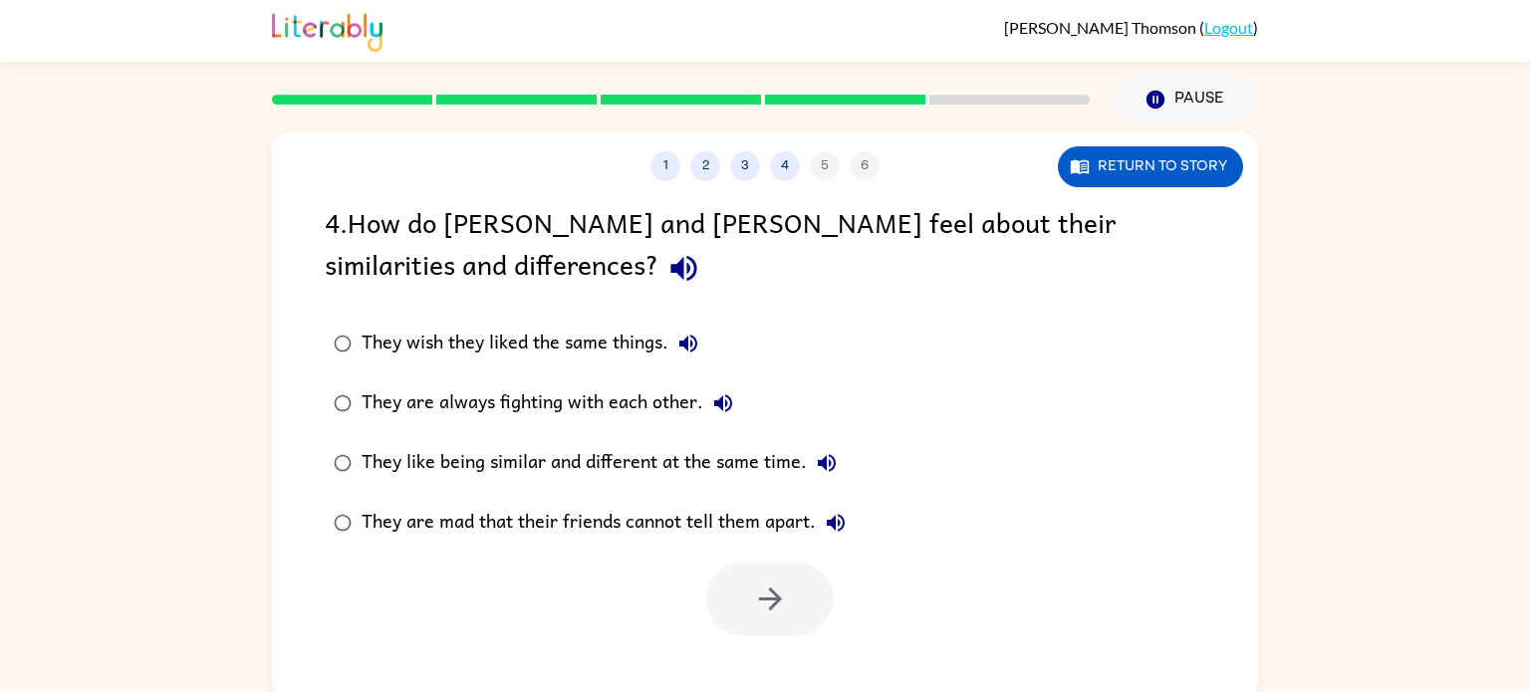
click at [791, 466] on div "They like being similar and different at the same time." at bounding box center [604, 463] width 485 height 40
click at [777, 609] on icon "button" at bounding box center [770, 599] width 35 height 35
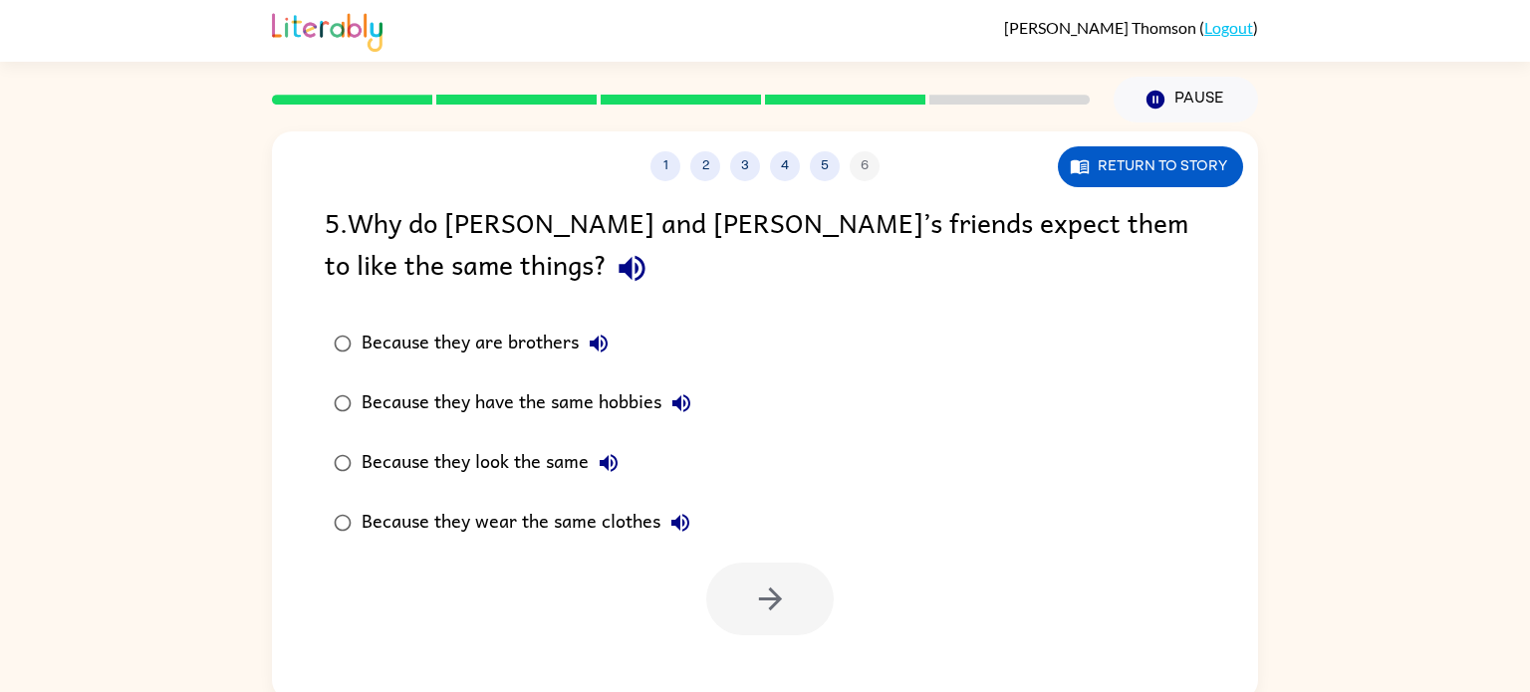
click at [615, 266] on icon "button" at bounding box center [632, 268] width 35 height 35
click at [587, 348] on icon "button" at bounding box center [599, 344] width 24 height 24
click at [686, 406] on icon "button" at bounding box center [682, 404] width 18 height 18
click at [618, 460] on icon "button" at bounding box center [609, 463] width 24 height 24
click at [603, 474] on icon "button" at bounding box center [609, 463] width 24 height 24
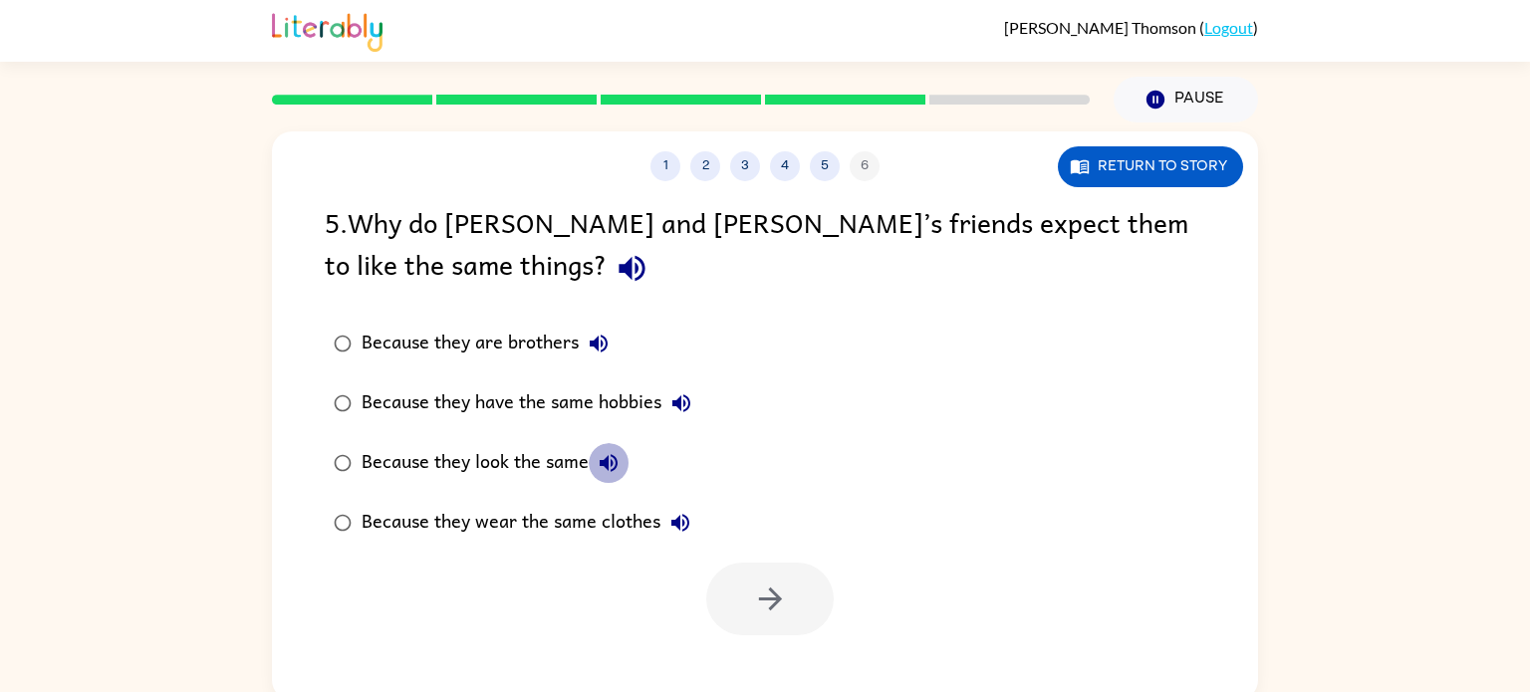
click at [593, 468] on button "Because they look the same" at bounding box center [609, 463] width 40 height 40
click at [560, 469] on div "Because they look the same" at bounding box center [495, 463] width 267 height 40
click at [602, 466] on icon "button" at bounding box center [609, 463] width 18 height 18
click at [755, 566] on button "button" at bounding box center [770, 599] width 128 height 73
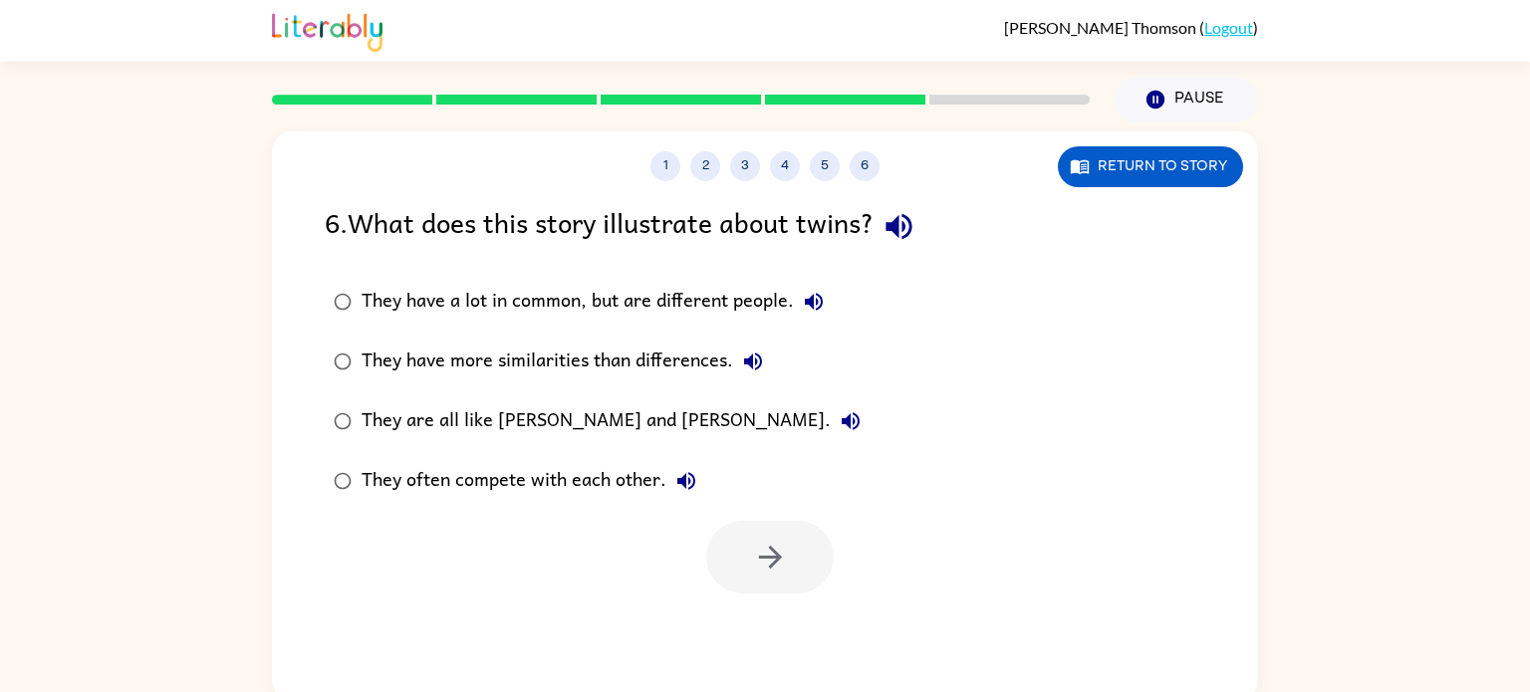
click at [911, 223] on icon "button" at bounding box center [899, 227] width 26 height 26
click at [832, 296] on button "They have a lot in common, but are different people." at bounding box center [814, 302] width 40 height 40
click at [778, 370] on label "They have more similarities than differences." at bounding box center [597, 362] width 567 height 60
click at [758, 371] on icon "button" at bounding box center [753, 362] width 24 height 24
click at [831, 419] on button "They are all like [PERSON_NAME] and [PERSON_NAME]." at bounding box center [851, 422] width 40 height 40
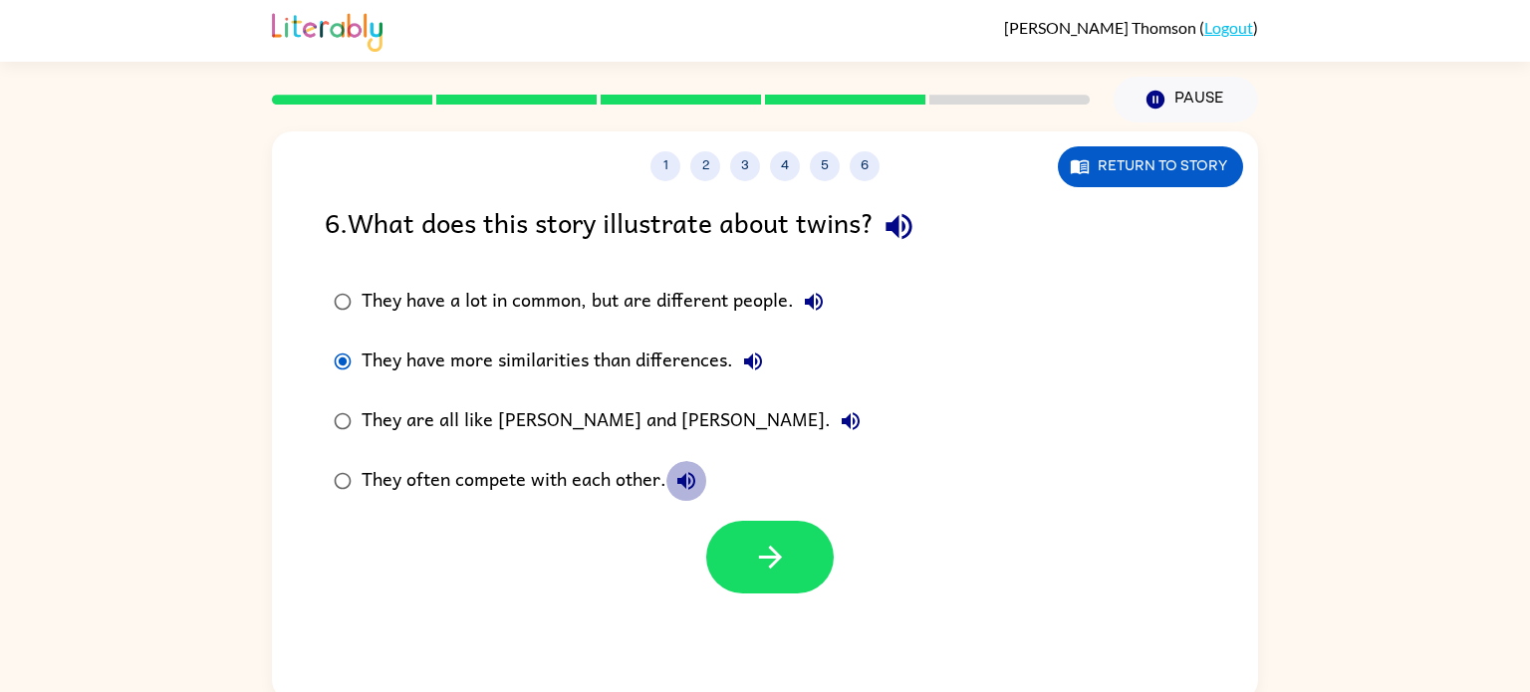
click at [689, 492] on icon "button" at bounding box center [687, 481] width 24 height 24
click at [580, 421] on div "They are all like [PERSON_NAME] and [PERSON_NAME]." at bounding box center [616, 422] width 509 height 40
click at [678, 370] on div "They have more similarities than differences." at bounding box center [568, 362] width 412 height 40
click at [672, 321] on div "They have a lot in common, but are different people." at bounding box center [598, 302] width 472 height 40
click at [813, 299] on icon "button" at bounding box center [814, 302] width 18 height 18
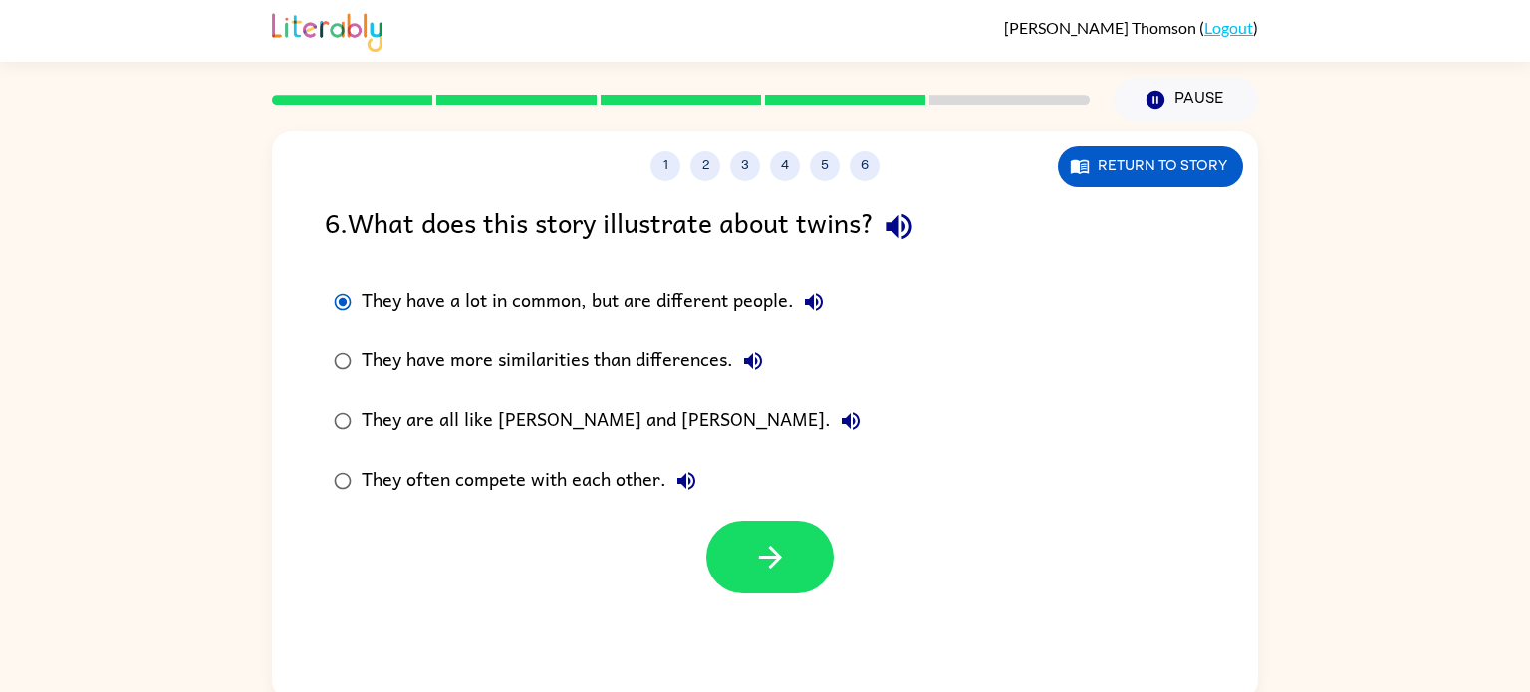
click at [753, 371] on icon "button" at bounding box center [753, 362] width 24 height 24
click at [804, 581] on button "button" at bounding box center [770, 557] width 128 height 73
